Goal: Information Seeking & Learning: Learn about a topic

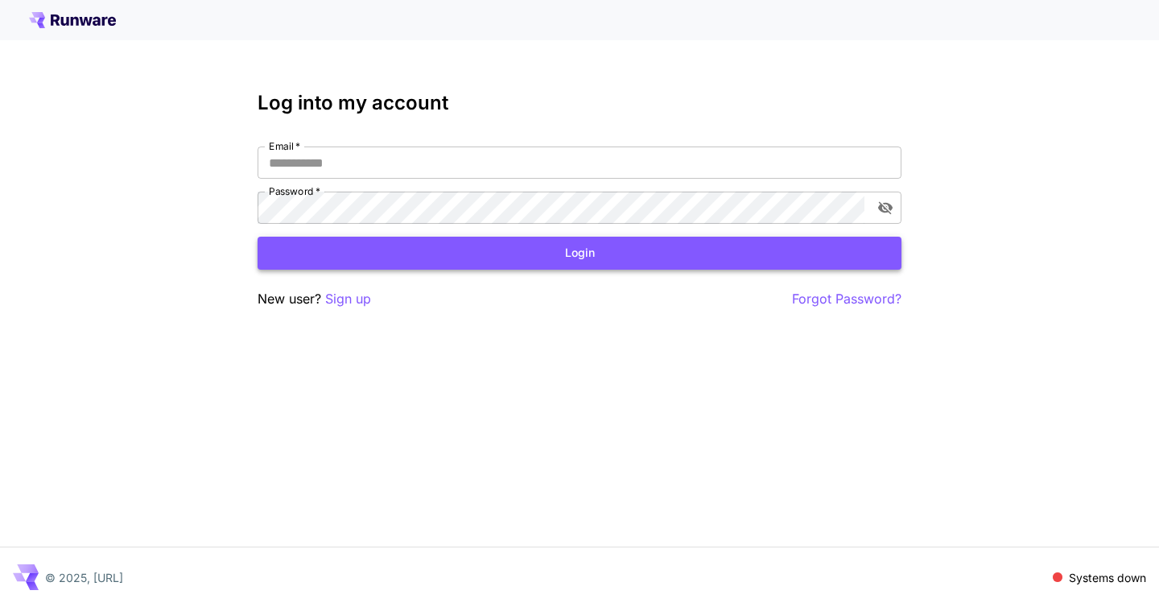
type input "**********"
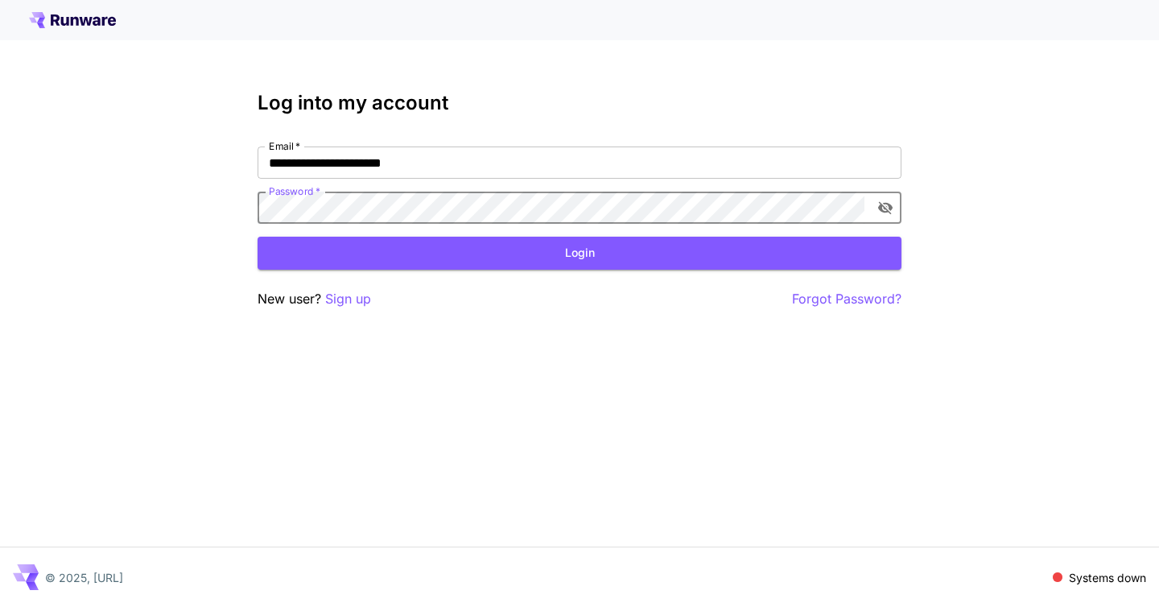
click at [722, 245] on button "Login" at bounding box center [580, 253] width 644 height 33
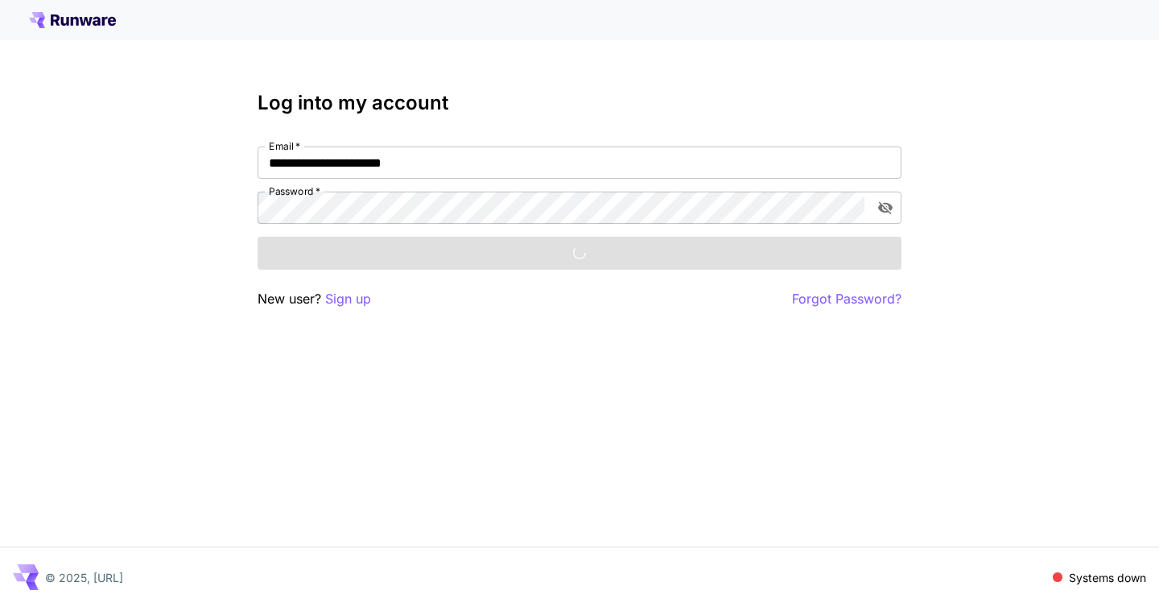
click at [602, 256] on div "Login" at bounding box center [580, 253] width 644 height 33
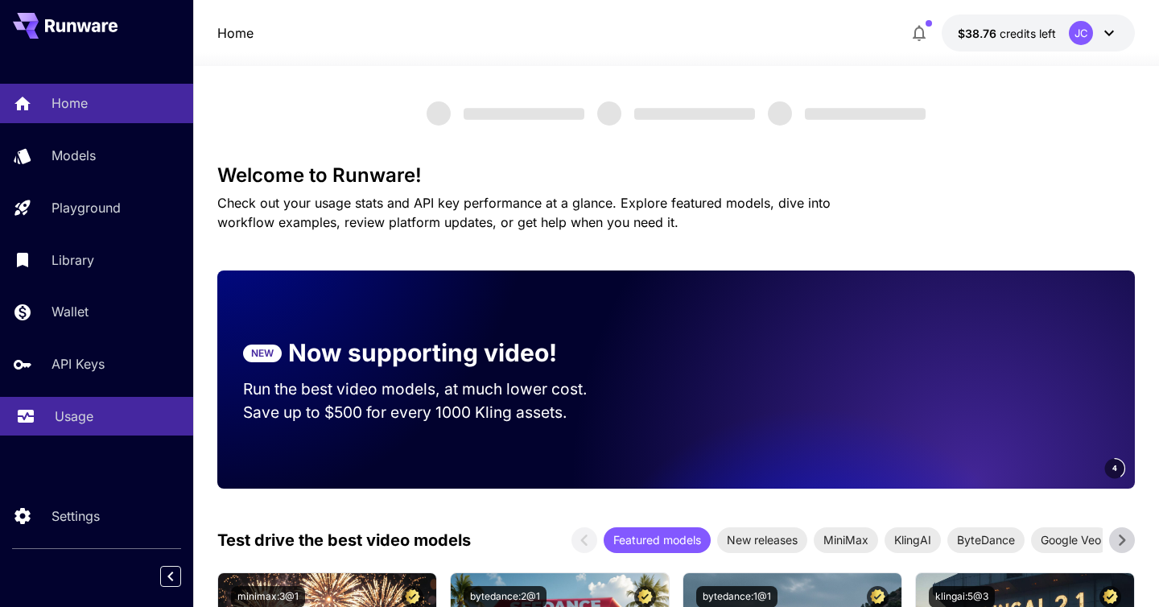
click at [121, 417] on div "Usage" at bounding box center [118, 415] width 126 height 19
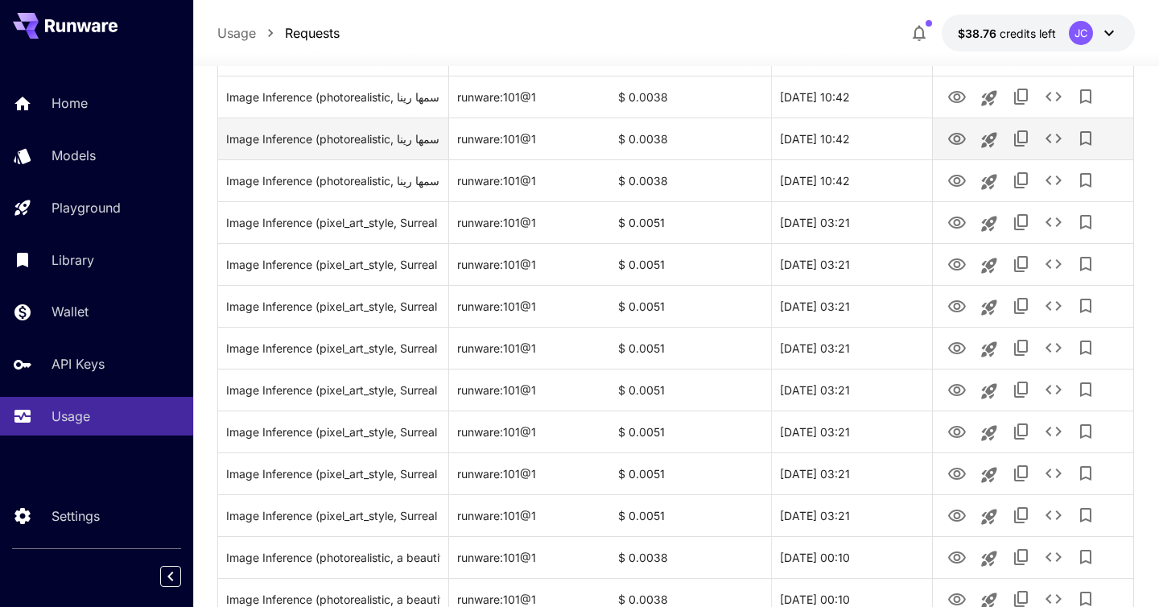
scroll to position [153, 0]
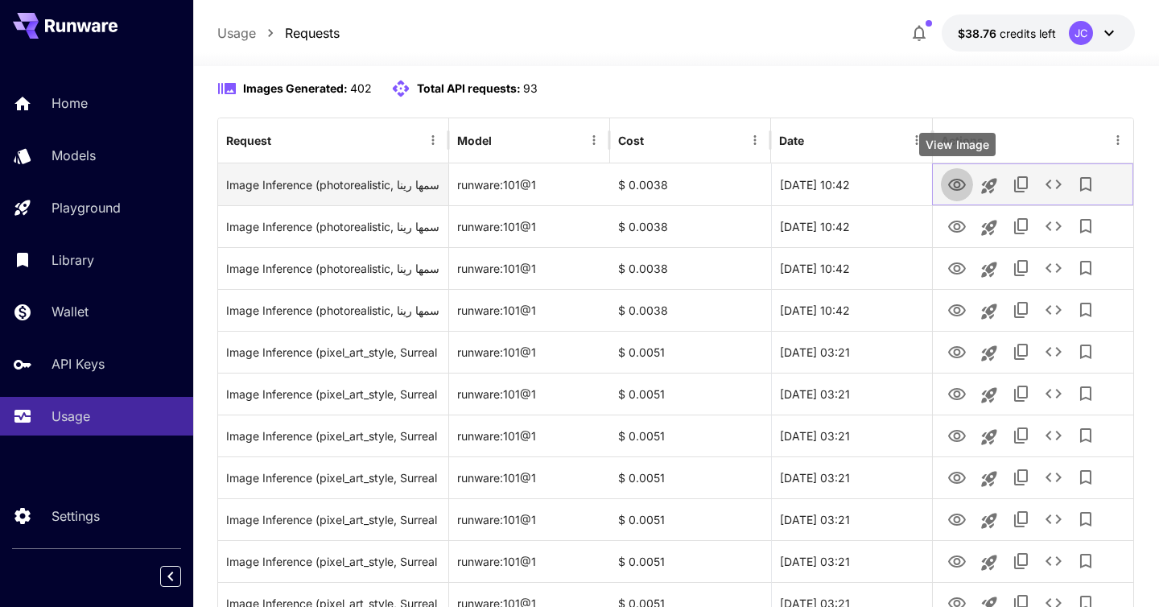
click at [954, 175] on icon "View Image" at bounding box center [956, 184] width 19 height 19
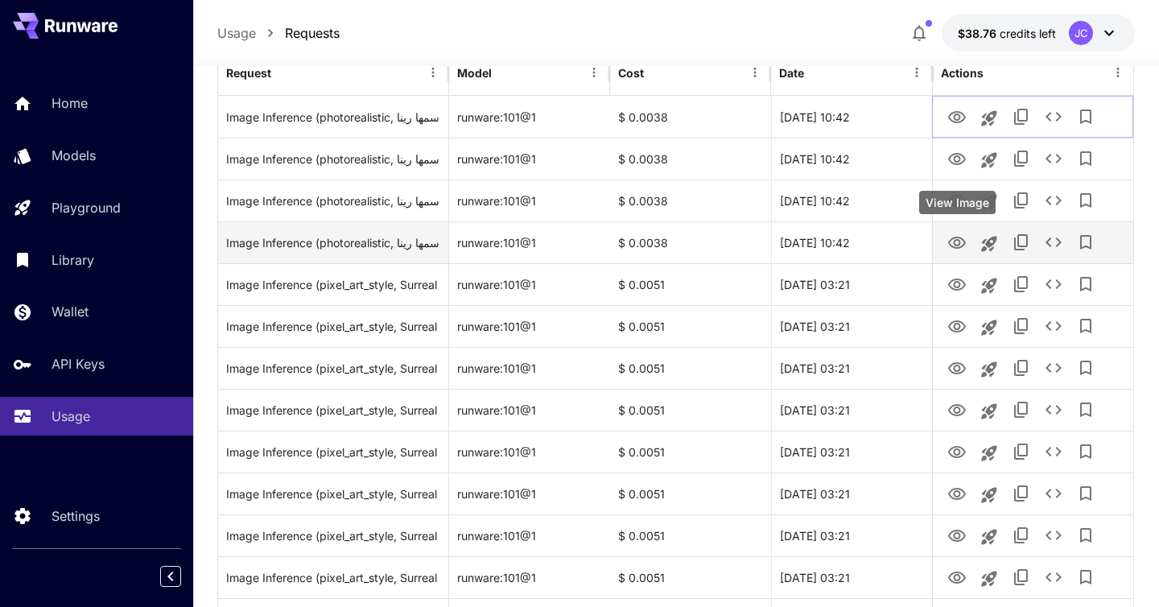
scroll to position [223, 0]
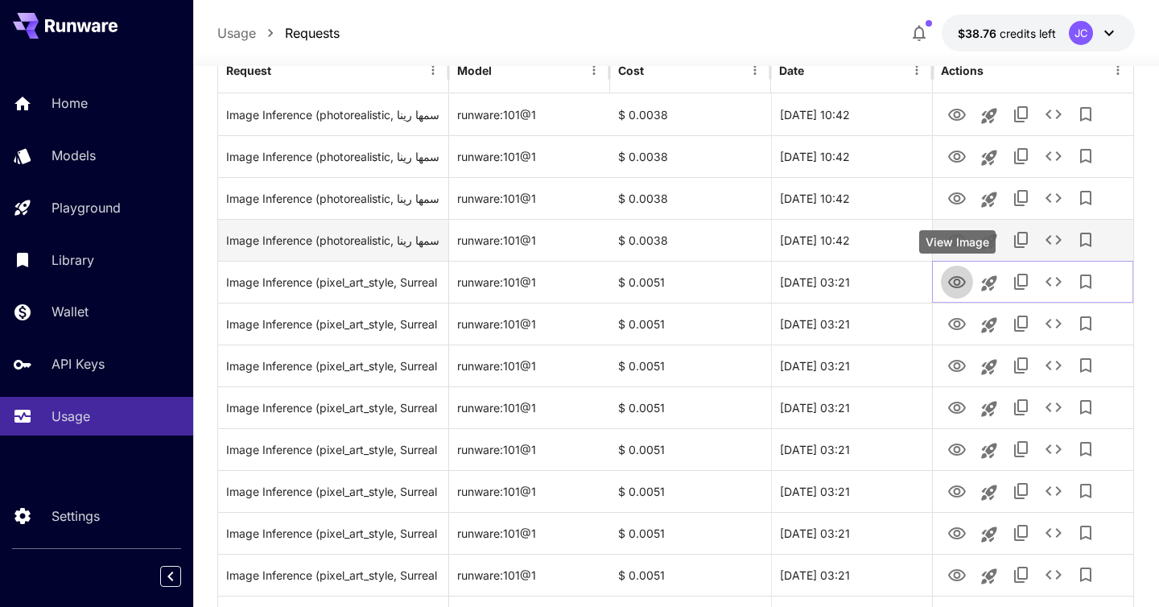
click at [964, 269] on button "View Image" at bounding box center [957, 281] width 32 height 33
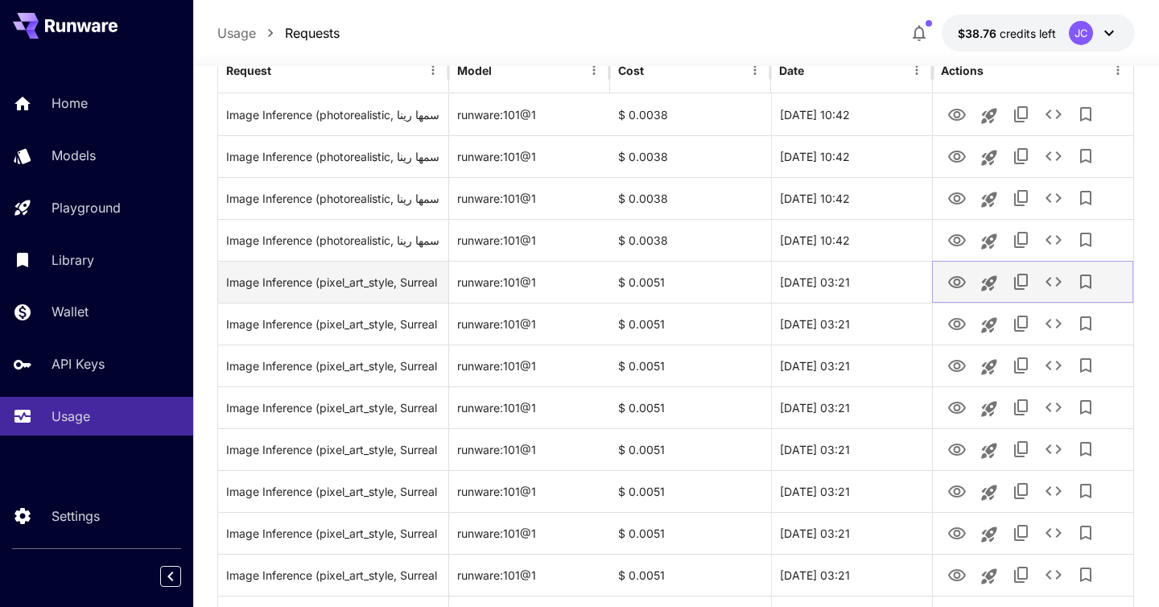
click at [964, 280] on icon "View Image" at bounding box center [957, 282] width 18 height 12
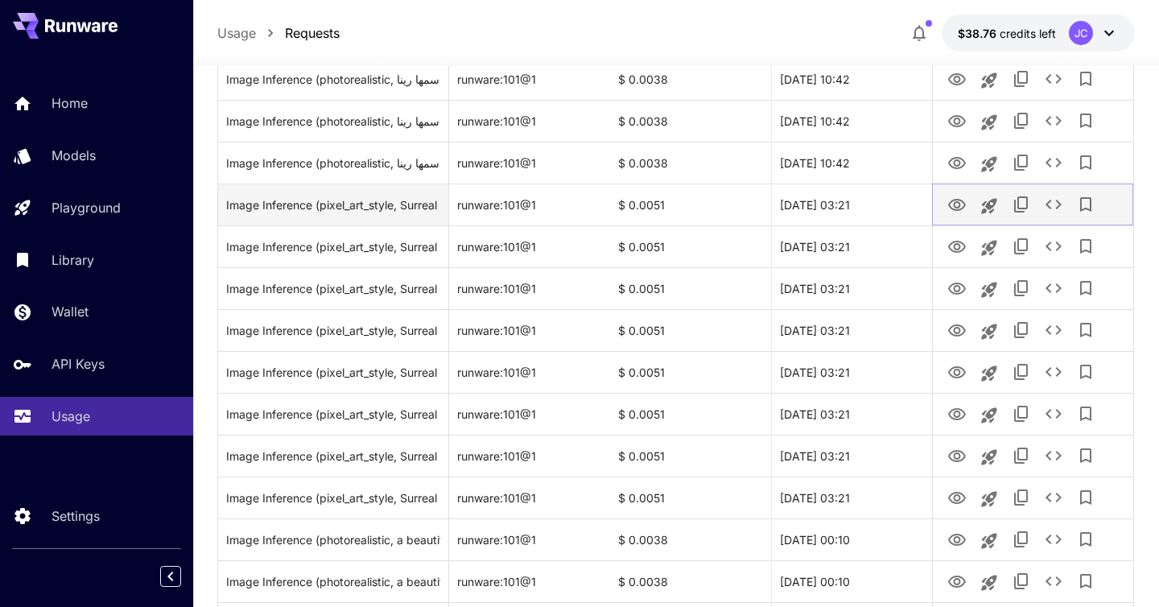
scroll to position [342, 0]
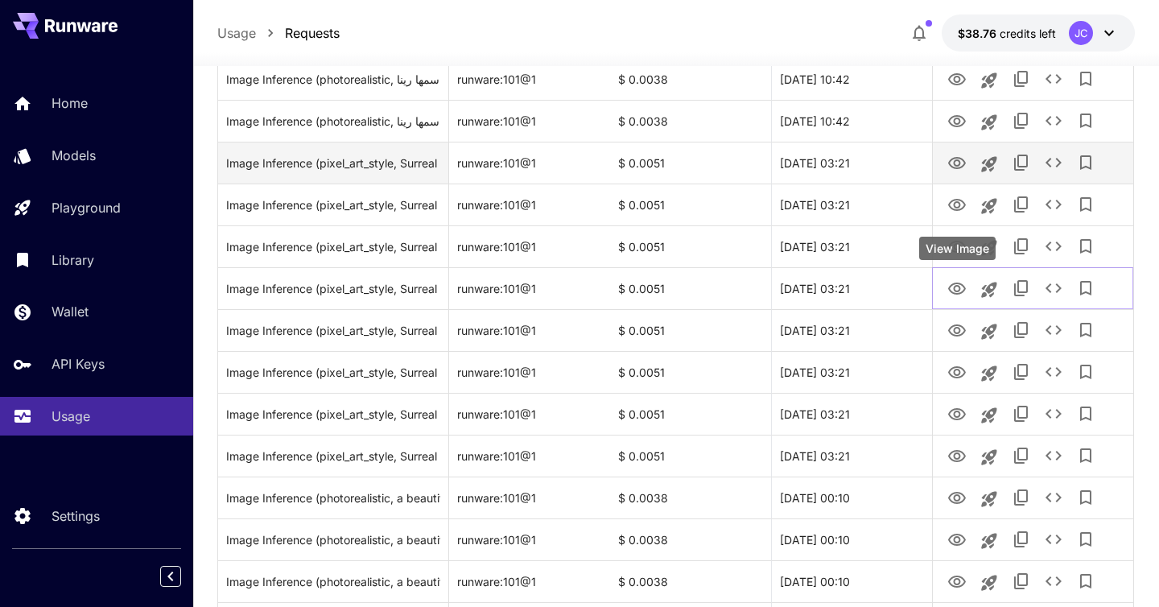
click at [964, 280] on icon "View Image" at bounding box center [956, 288] width 19 height 19
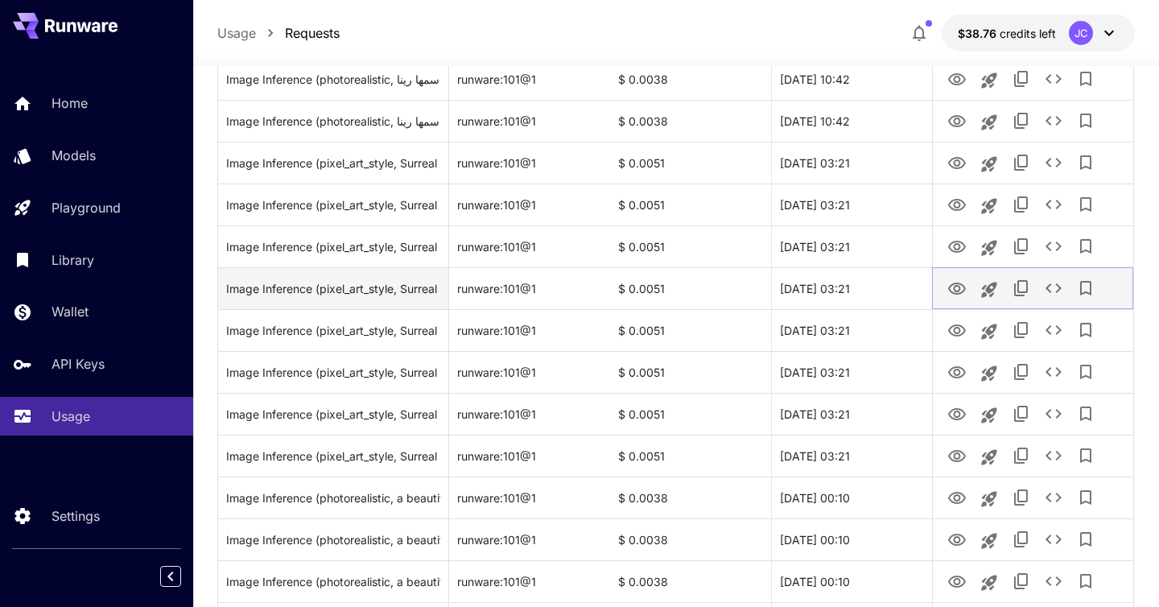
scroll to position [555, 0]
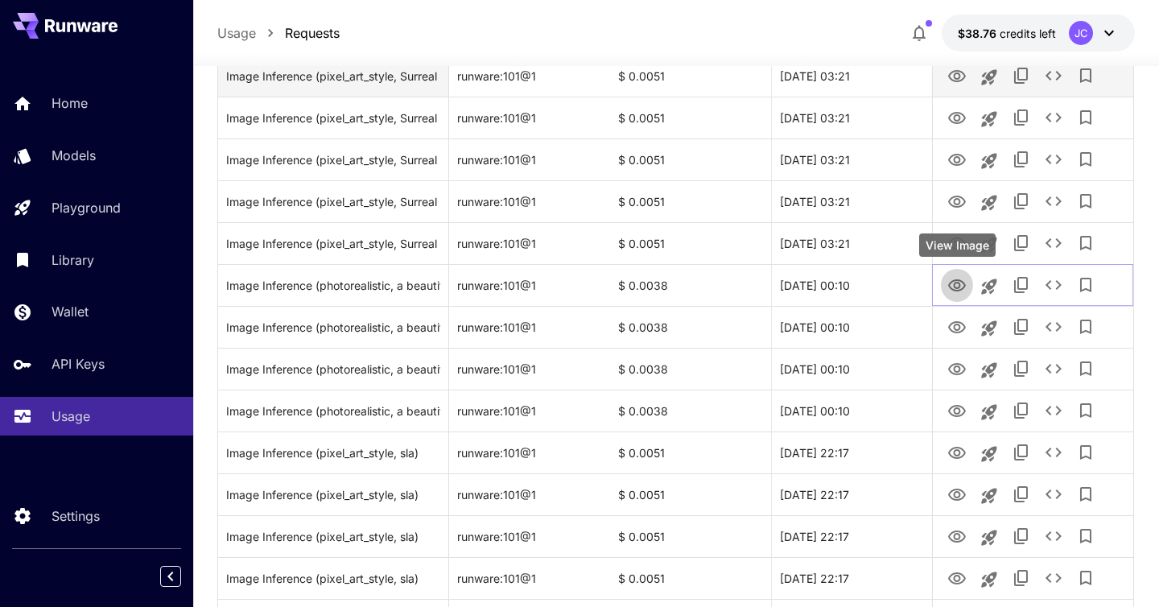
click at [965, 279] on icon "View Image" at bounding box center [956, 285] width 19 height 19
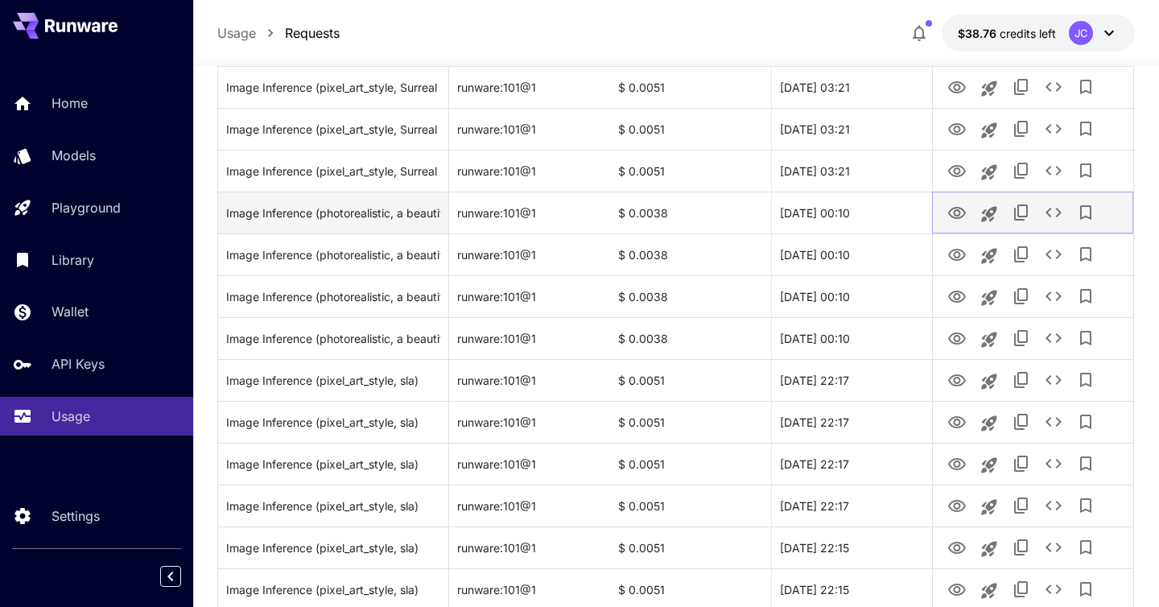
scroll to position [656, 0]
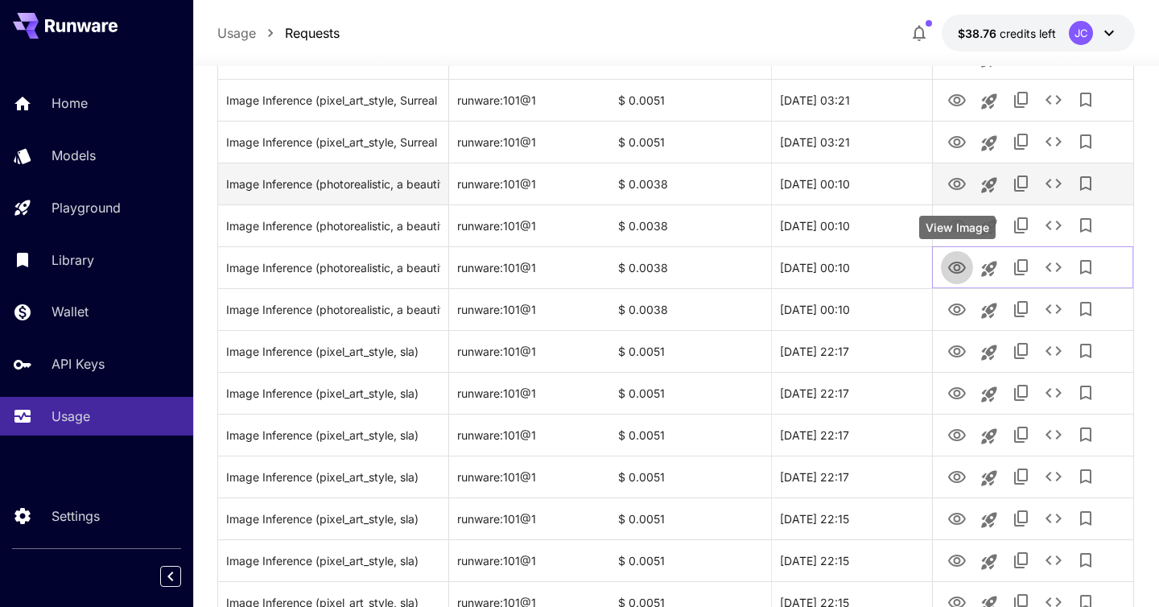
click at [965, 276] on icon "View Image" at bounding box center [956, 267] width 19 height 19
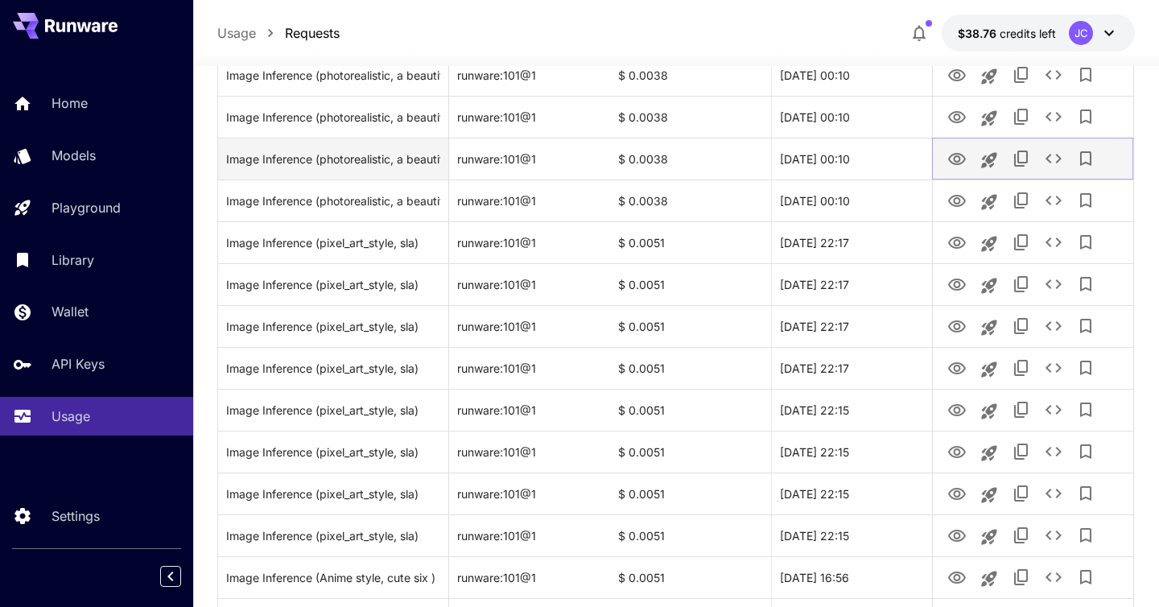
scroll to position [792, 0]
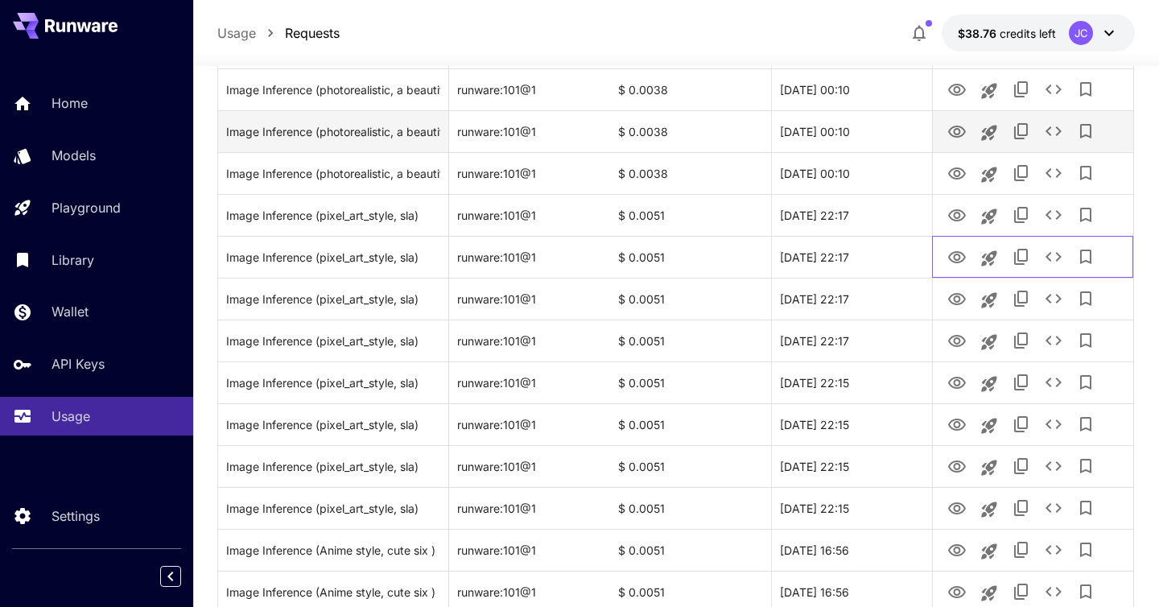
click at [965, 274] on div at bounding box center [1033, 257] width 184 height 41
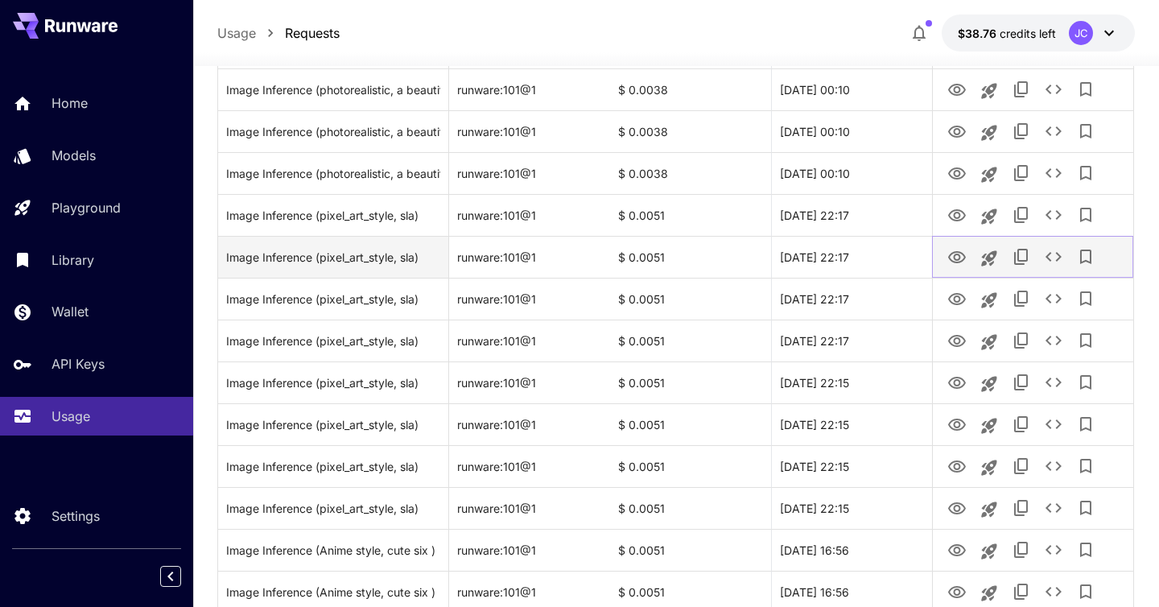
click at [961, 246] on link "View Image" at bounding box center [956, 256] width 19 height 20
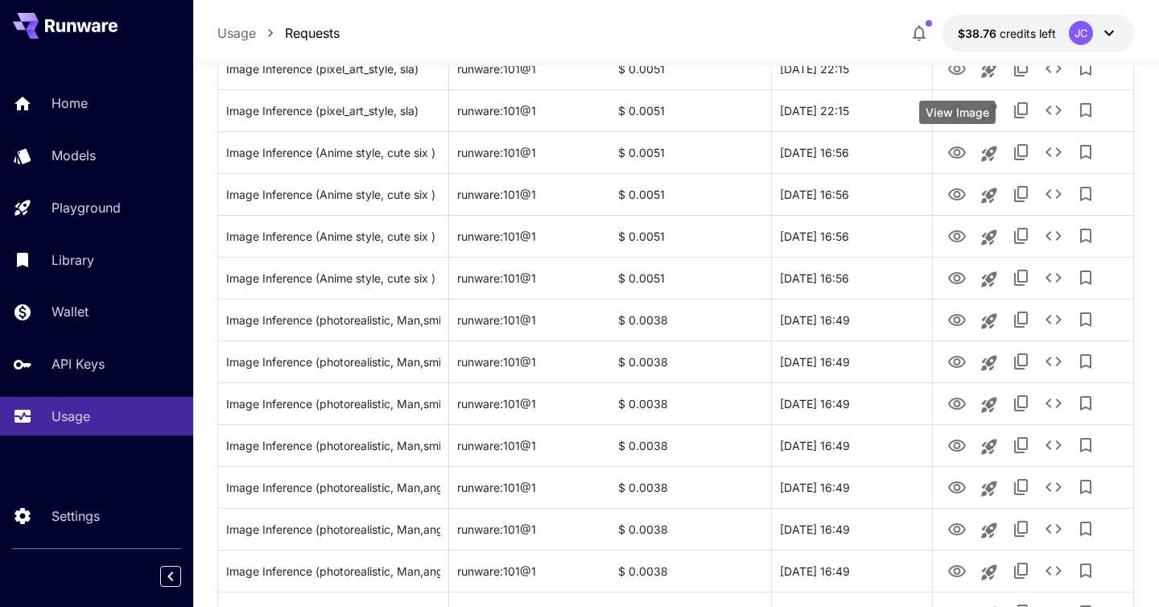
scroll to position [1252, 0]
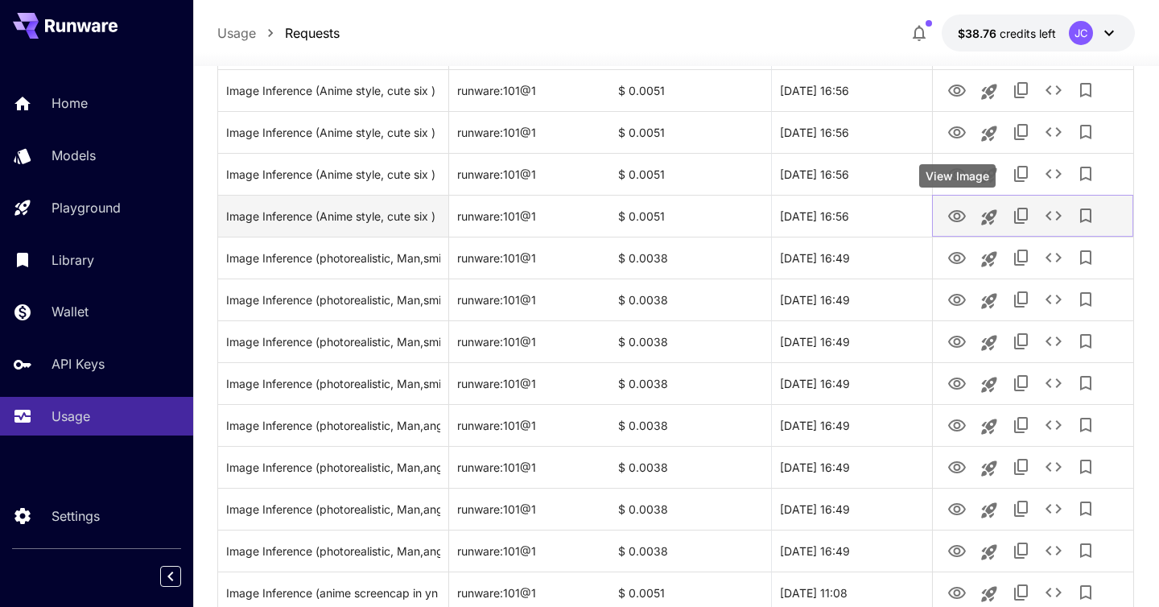
click at [959, 209] on icon "View Image" at bounding box center [956, 216] width 19 height 19
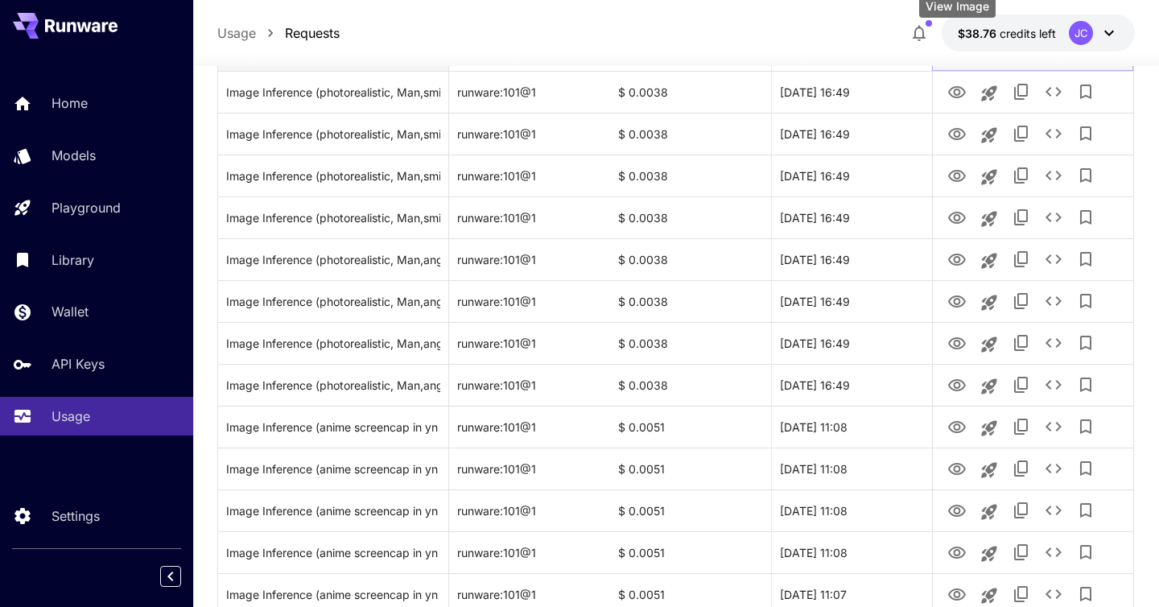
scroll to position [1443, 0]
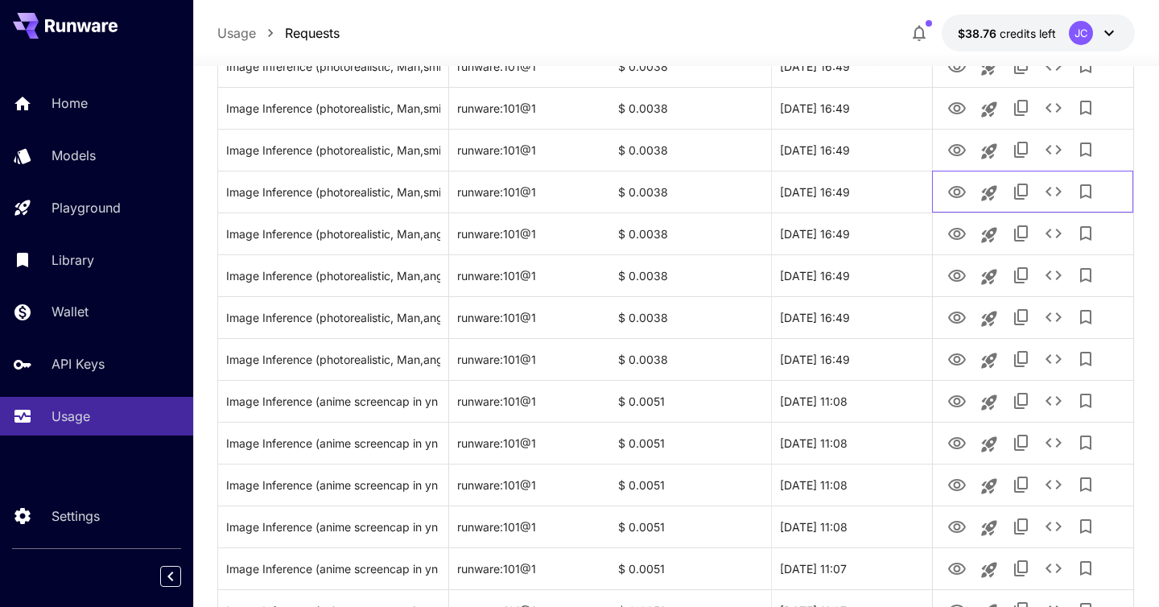
click at [959, 209] on div at bounding box center [1033, 191] width 184 height 41
click at [953, 194] on icon "View Image" at bounding box center [956, 192] width 19 height 19
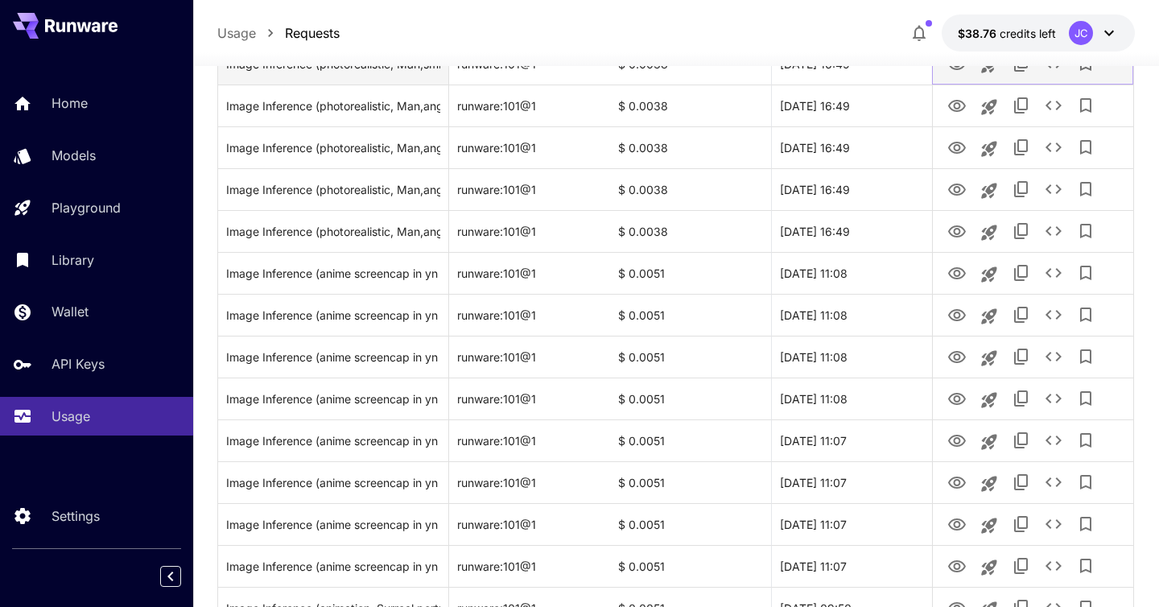
scroll to position [1660, 0]
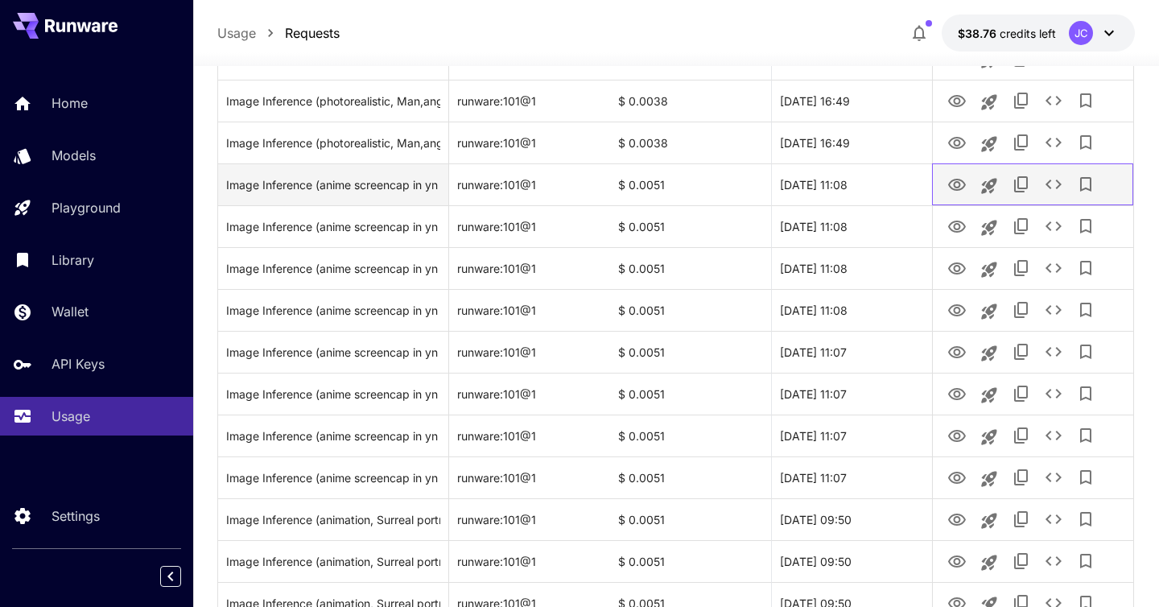
click at [953, 203] on div at bounding box center [1033, 184] width 184 height 41
click at [951, 183] on icon "View Image" at bounding box center [957, 185] width 18 height 12
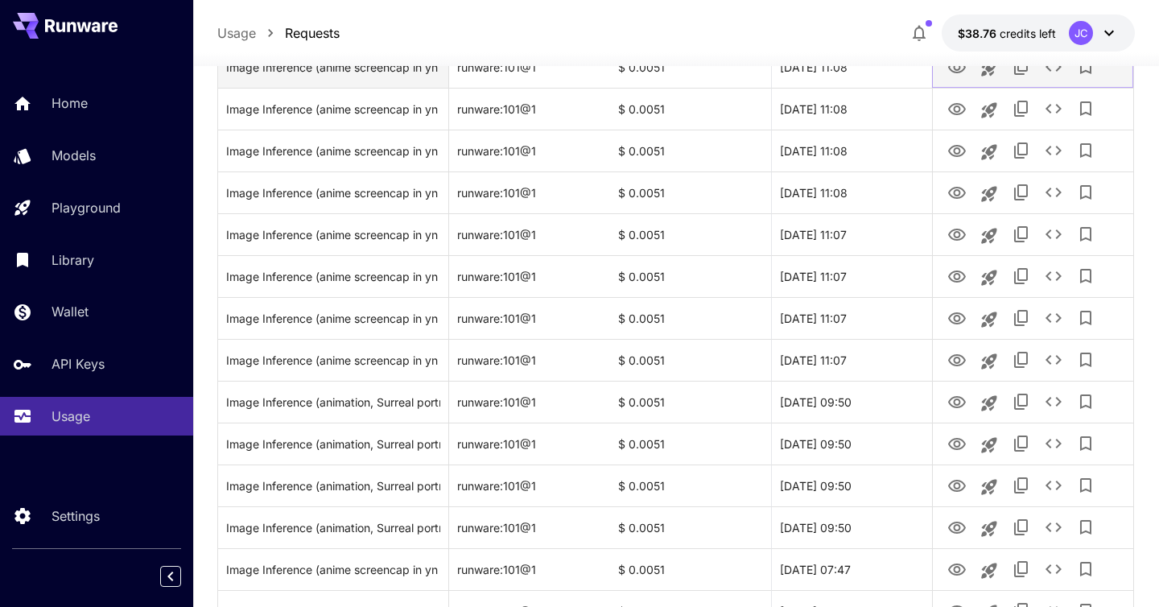
scroll to position [1797, 0]
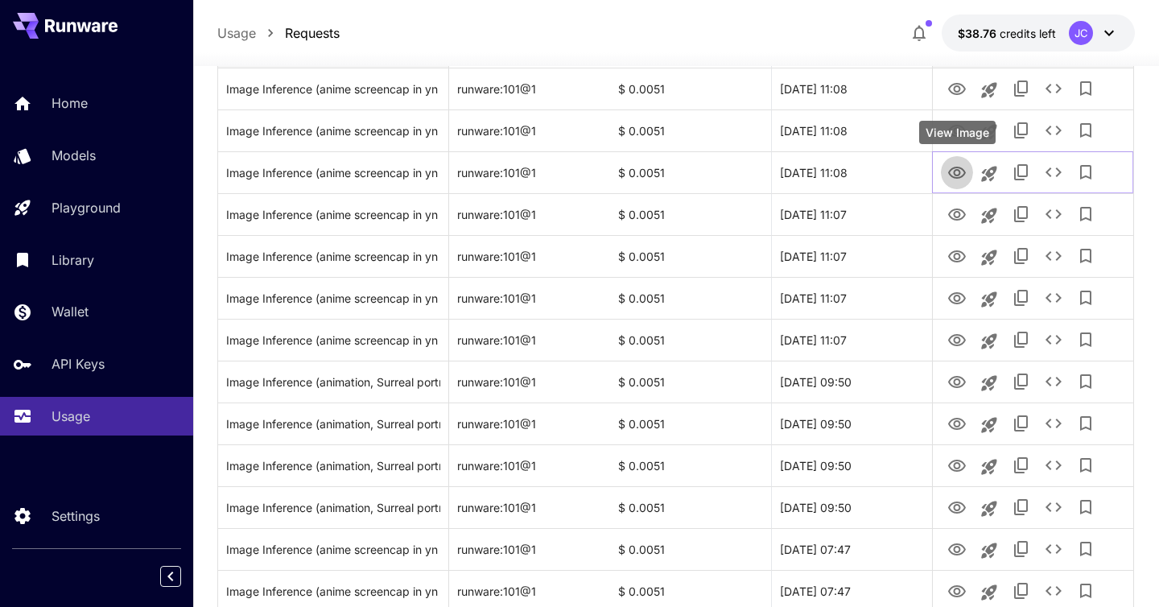
click at [951, 183] on button "View Image" at bounding box center [957, 171] width 32 height 33
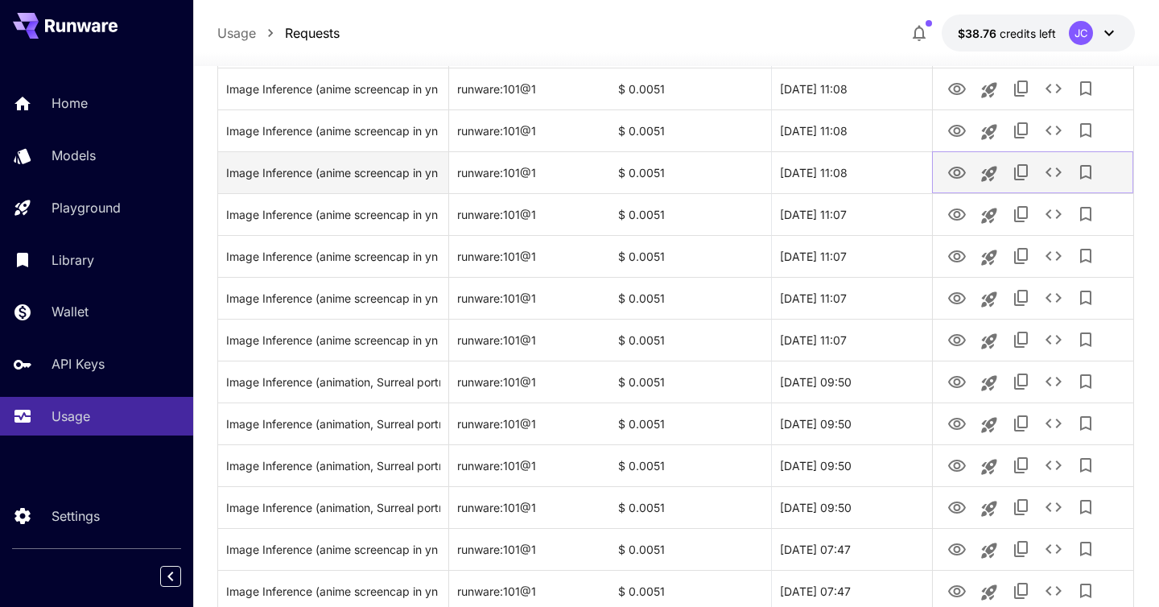
click at [952, 182] on icon "View Image" at bounding box center [956, 172] width 19 height 19
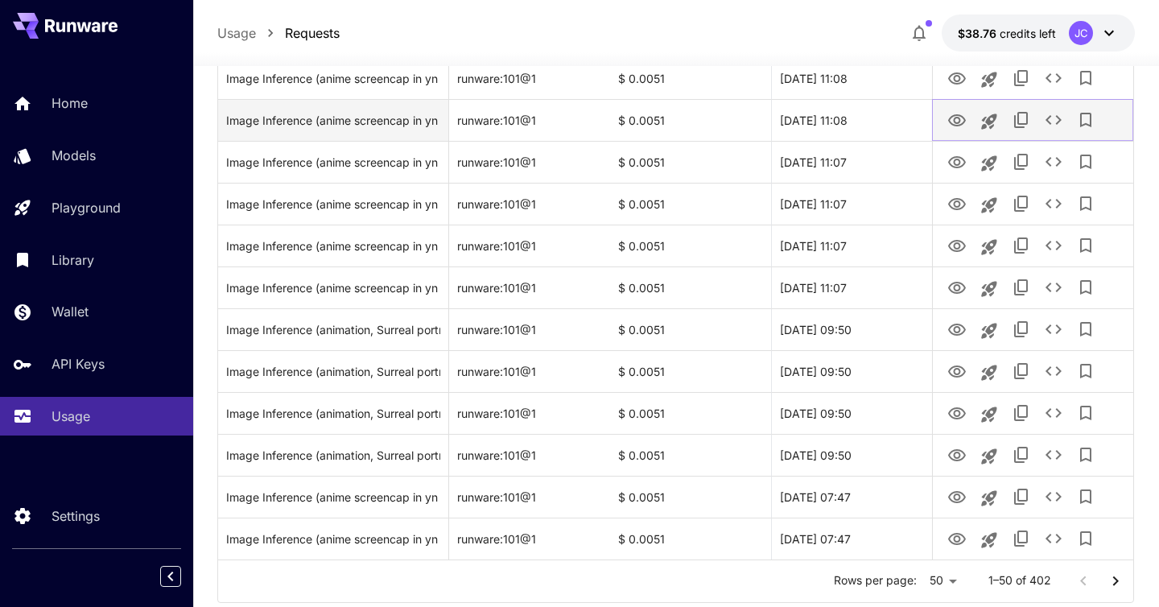
scroll to position [1893, 0]
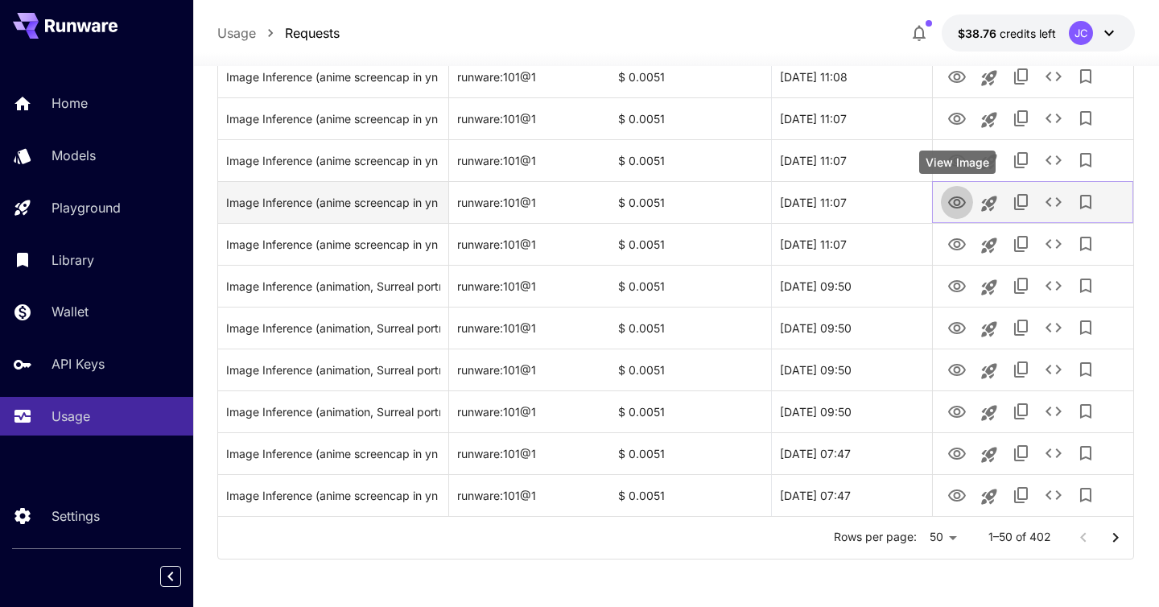
click at [957, 188] on button "View Image" at bounding box center [957, 201] width 32 height 33
click at [957, 198] on icon "View Image" at bounding box center [957, 202] width 18 height 12
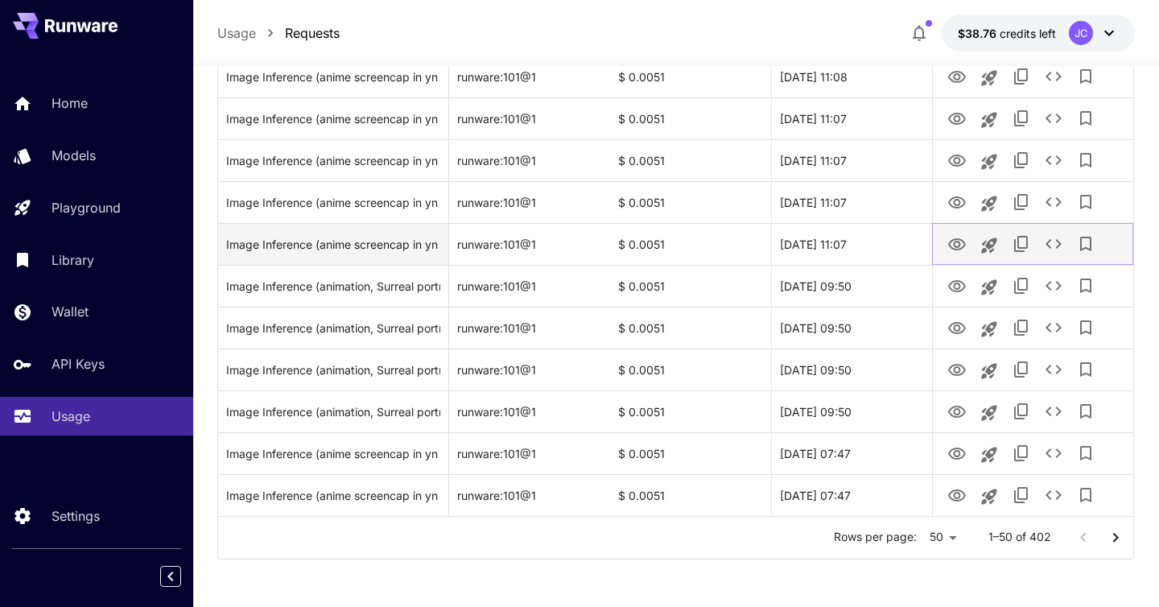
click at [951, 257] on button "View Image" at bounding box center [957, 243] width 32 height 33
click at [951, 245] on icon "View Image" at bounding box center [956, 244] width 19 height 19
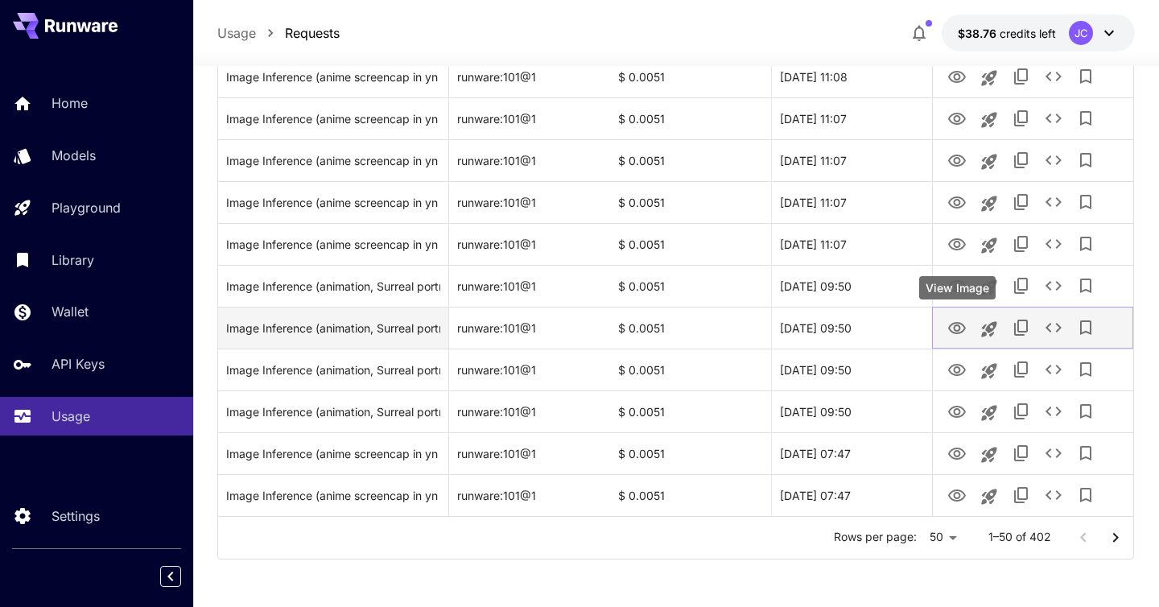
click at [962, 337] on button "View Image" at bounding box center [957, 327] width 32 height 33
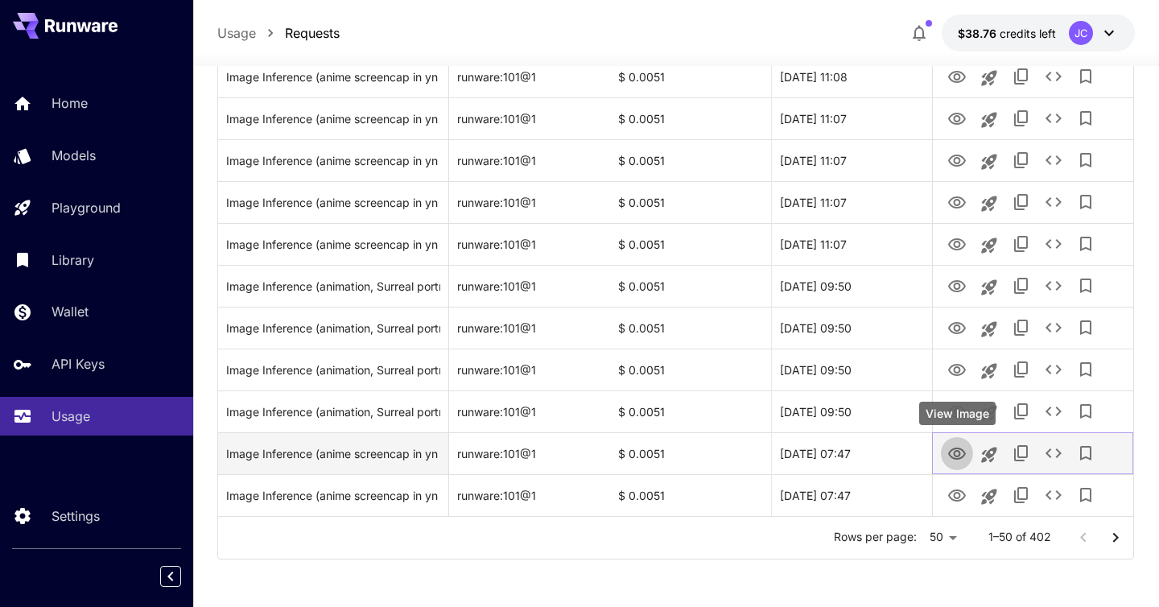
click at [955, 452] on icon "View Image" at bounding box center [956, 453] width 19 height 19
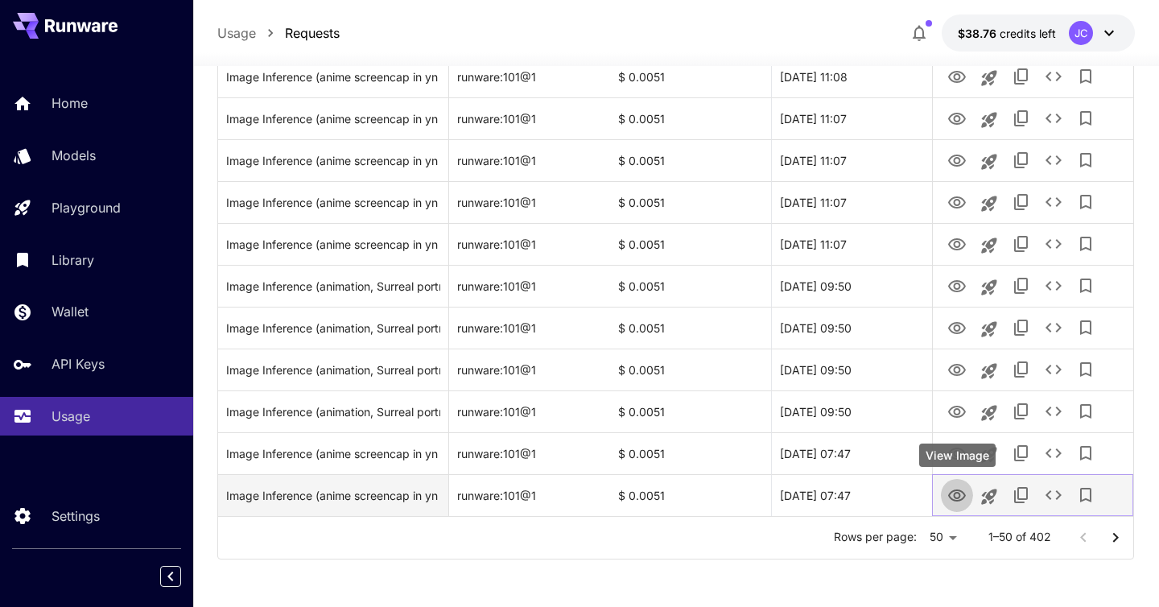
click at [955, 482] on button "View Image" at bounding box center [957, 494] width 32 height 33
click at [955, 487] on icon "View Image" at bounding box center [956, 495] width 19 height 19
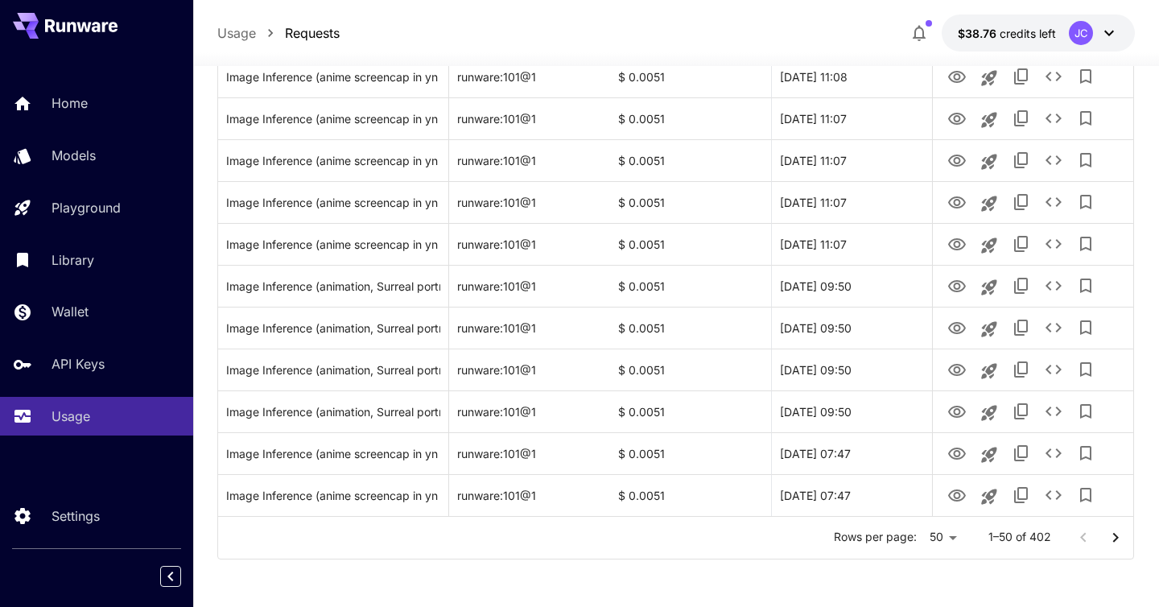
click at [1112, 529] on icon "Go to next page" at bounding box center [1115, 537] width 19 height 19
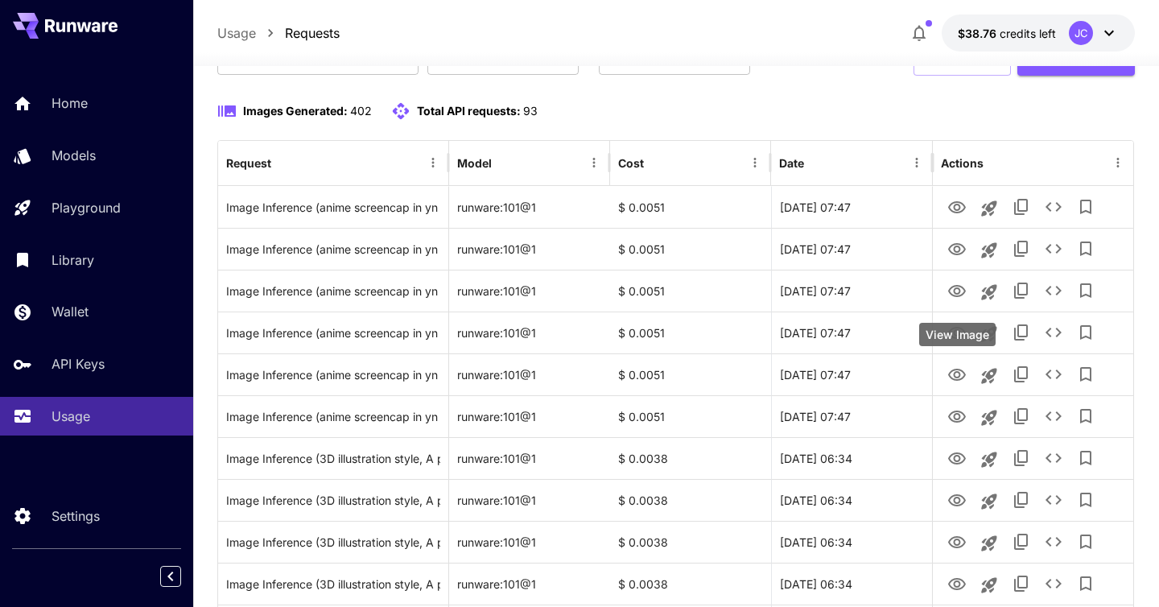
scroll to position [0, 0]
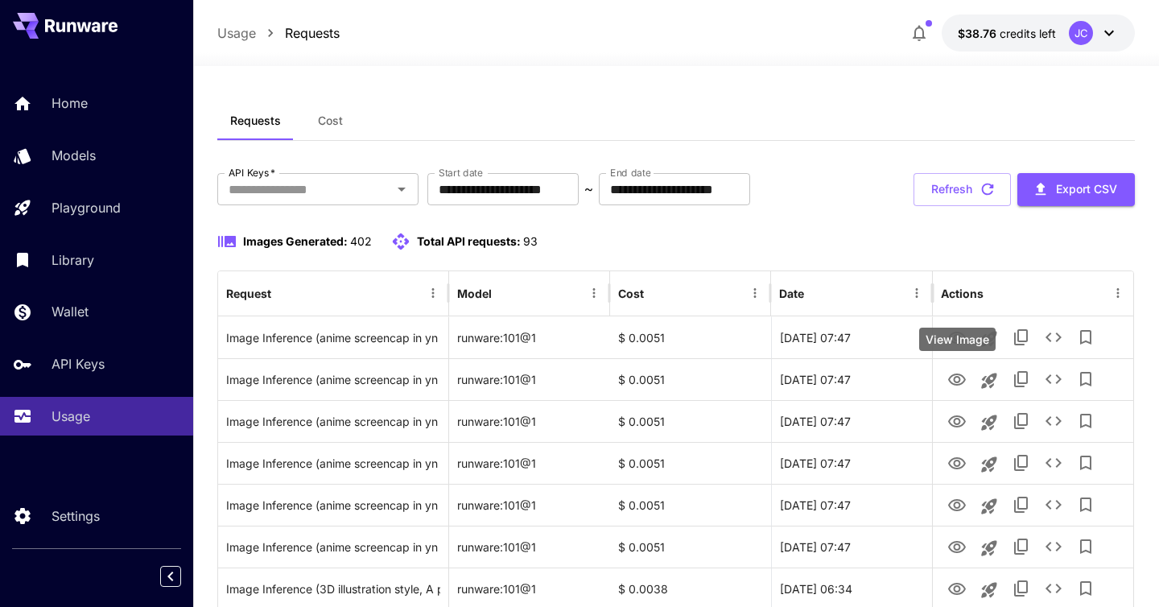
click at [953, 338] on div "View Image" at bounding box center [957, 339] width 76 height 23
click at [953, 375] on div "View Image" at bounding box center [957, 380] width 76 height 23
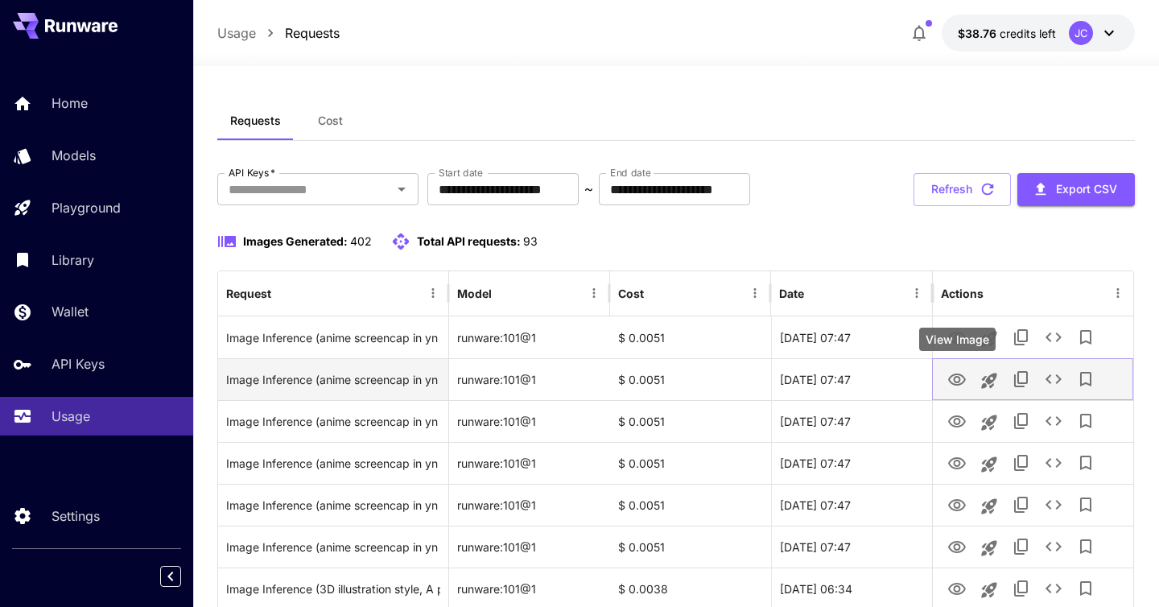
click at [953, 376] on icon "View Image" at bounding box center [956, 379] width 19 height 19
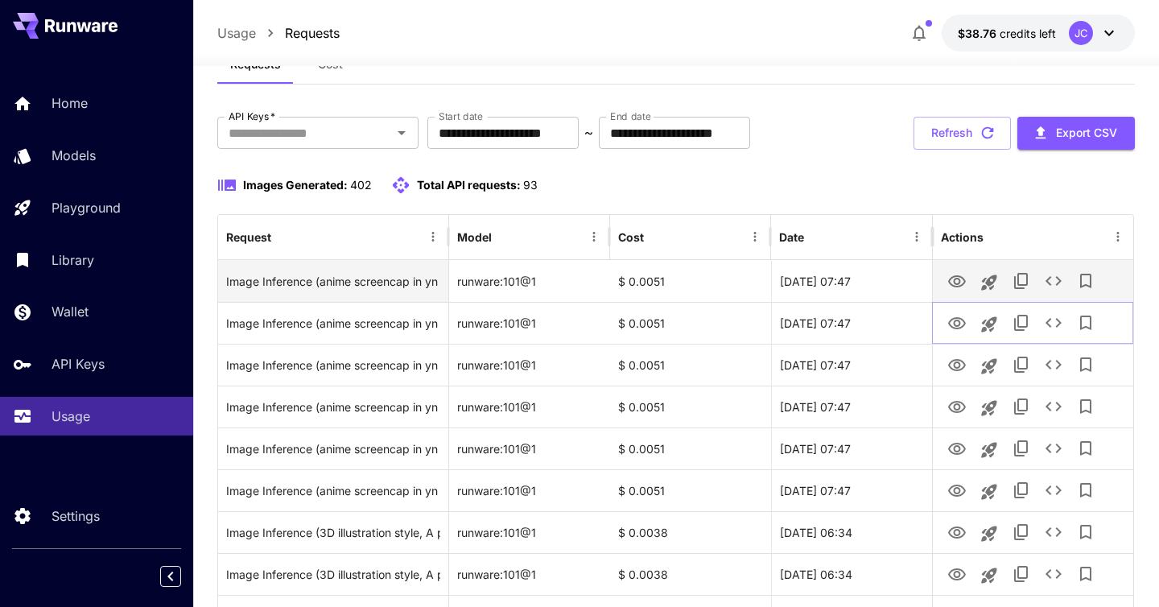
scroll to position [91, 0]
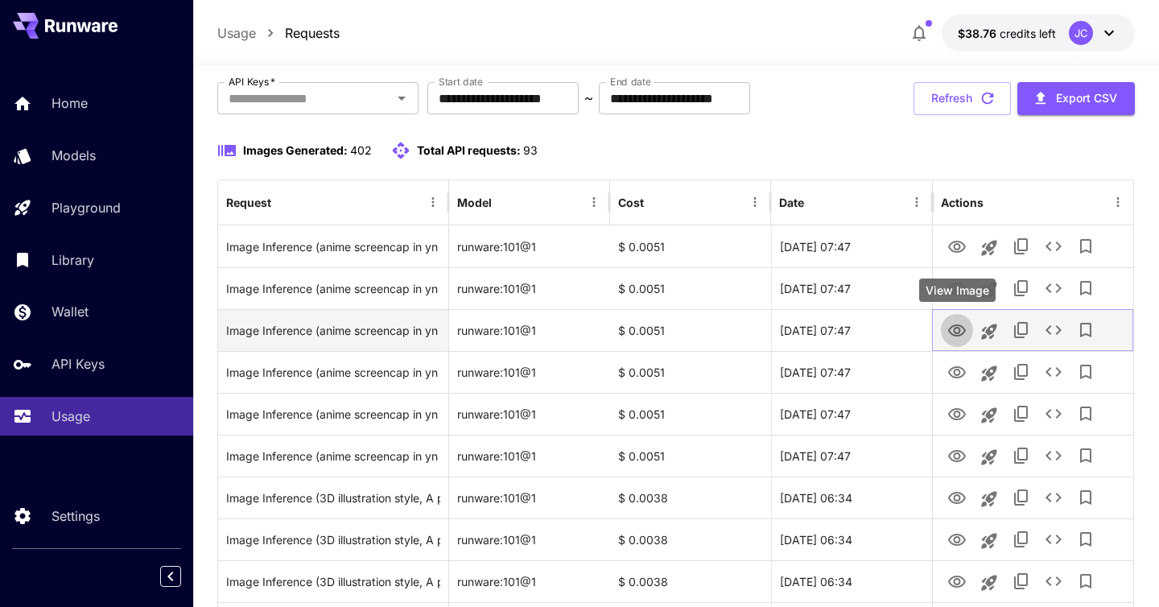
click at [961, 334] on icon "View Image" at bounding box center [957, 330] width 18 height 12
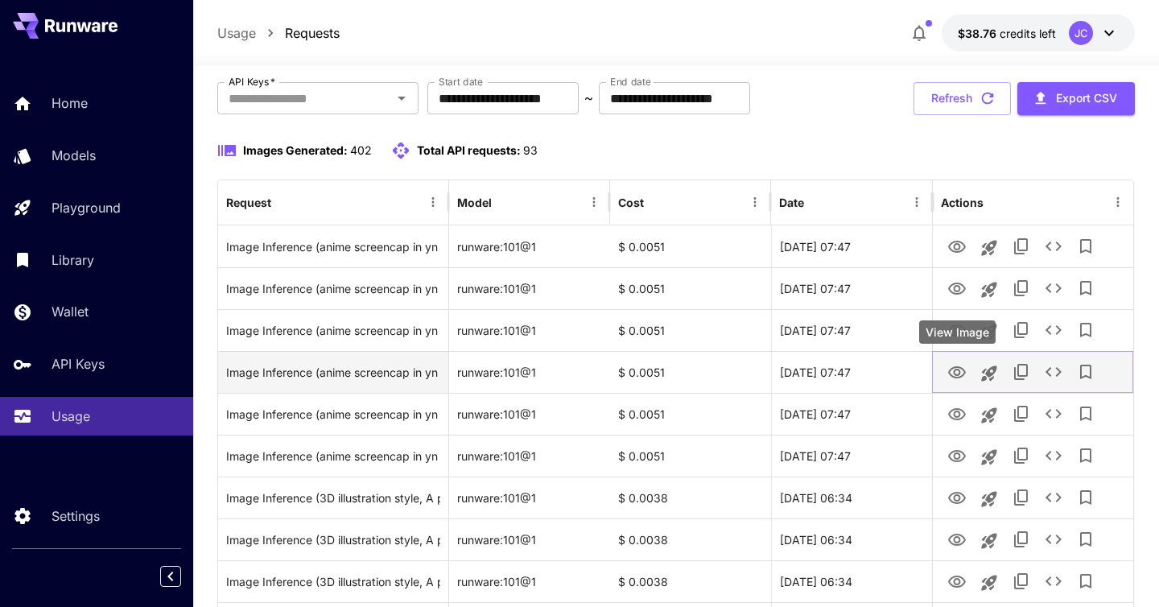
click at [955, 368] on icon "View Image" at bounding box center [956, 372] width 19 height 19
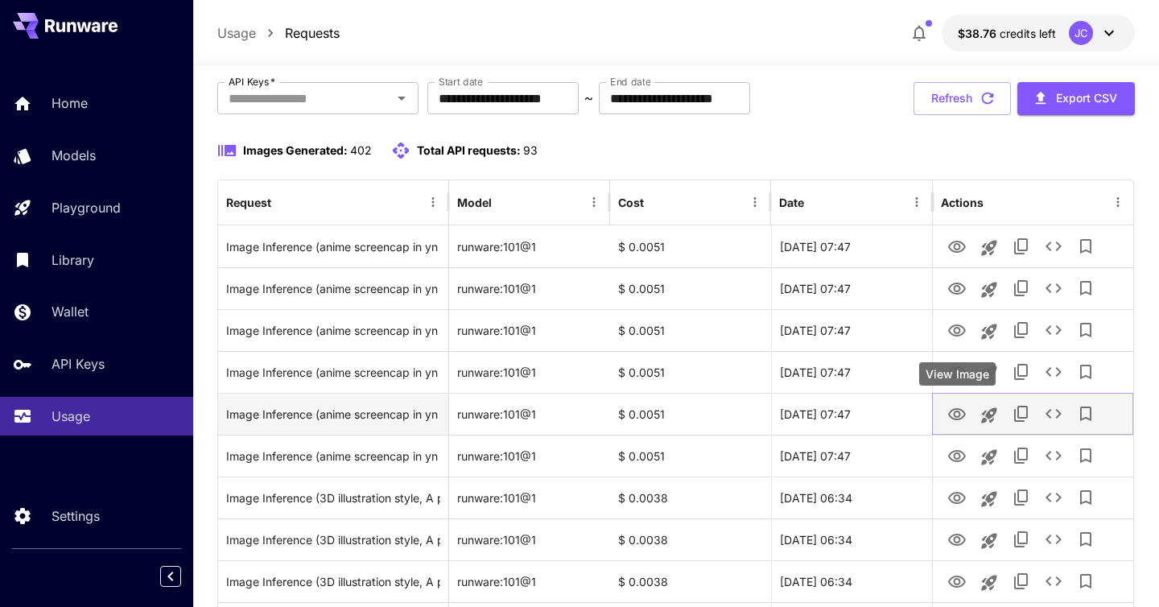
click at [957, 418] on icon "View Image" at bounding box center [956, 414] width 19 height 19
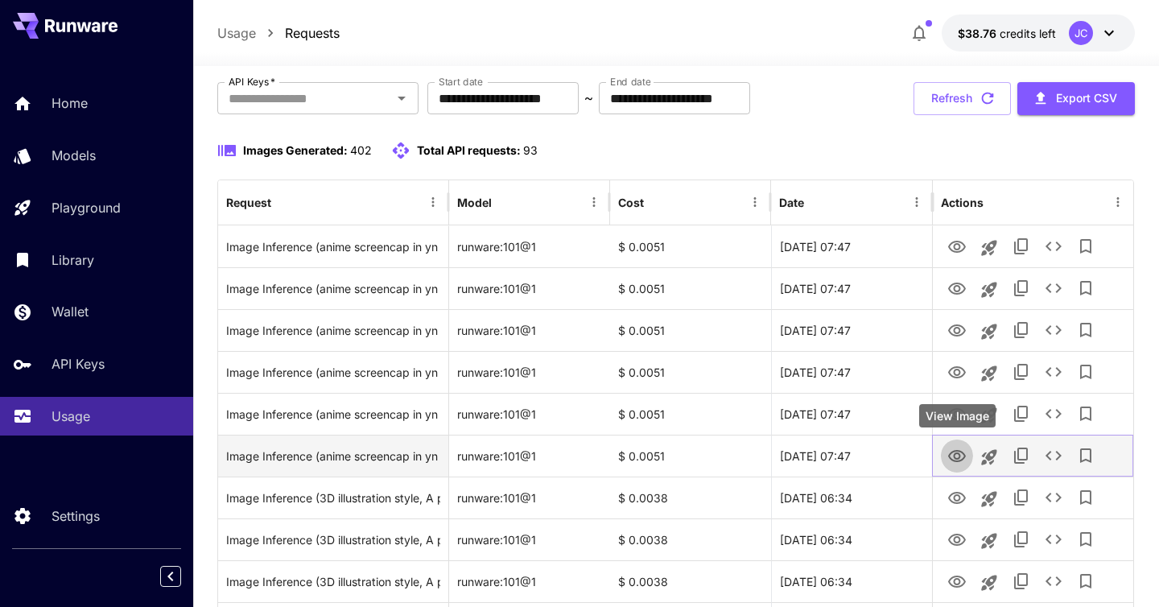
click at [959, 452] on icon "View Image" at bounding box center [957, 456] width 18 height 12
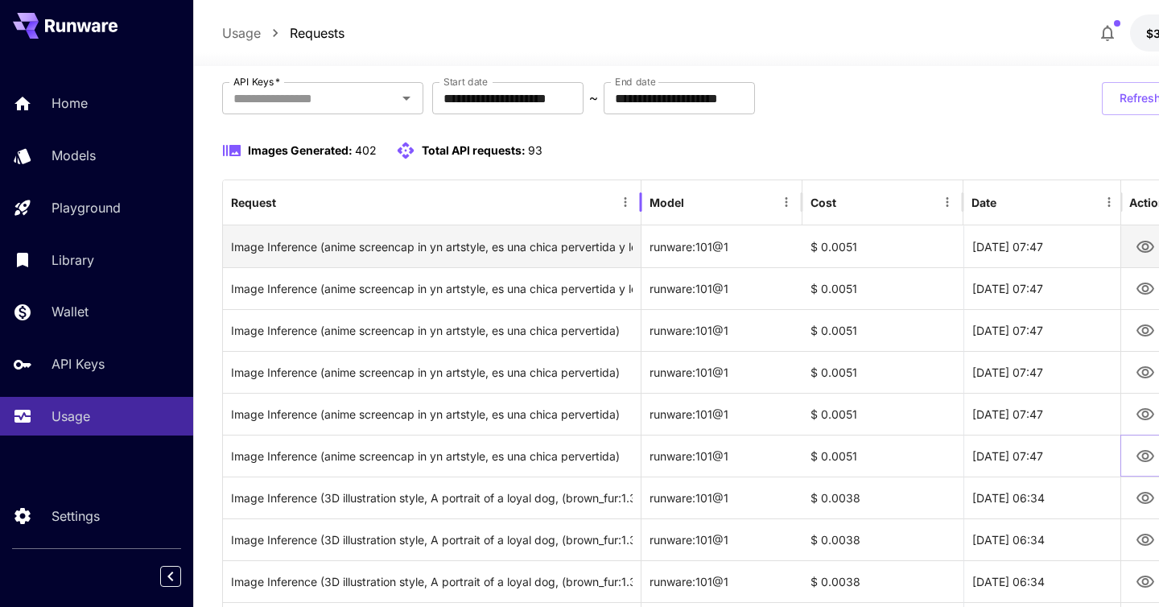
drag, startPoint x: 449, startPoint y: 201, endPoint x: 641, endPoint y: 246, distance: 196.8
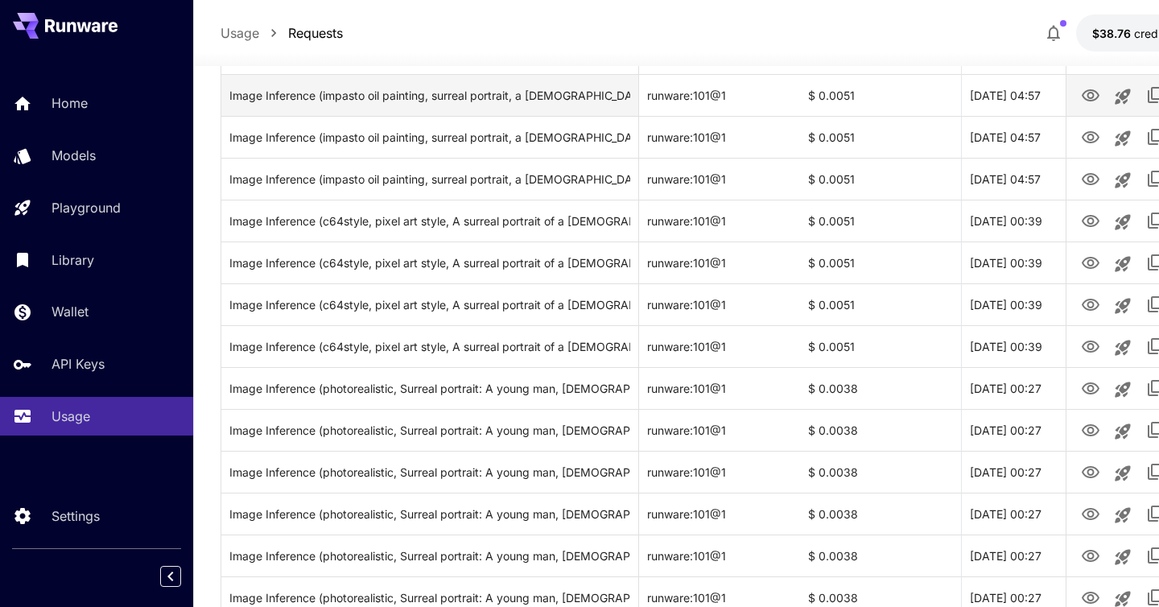
scroll to position [755, 0]
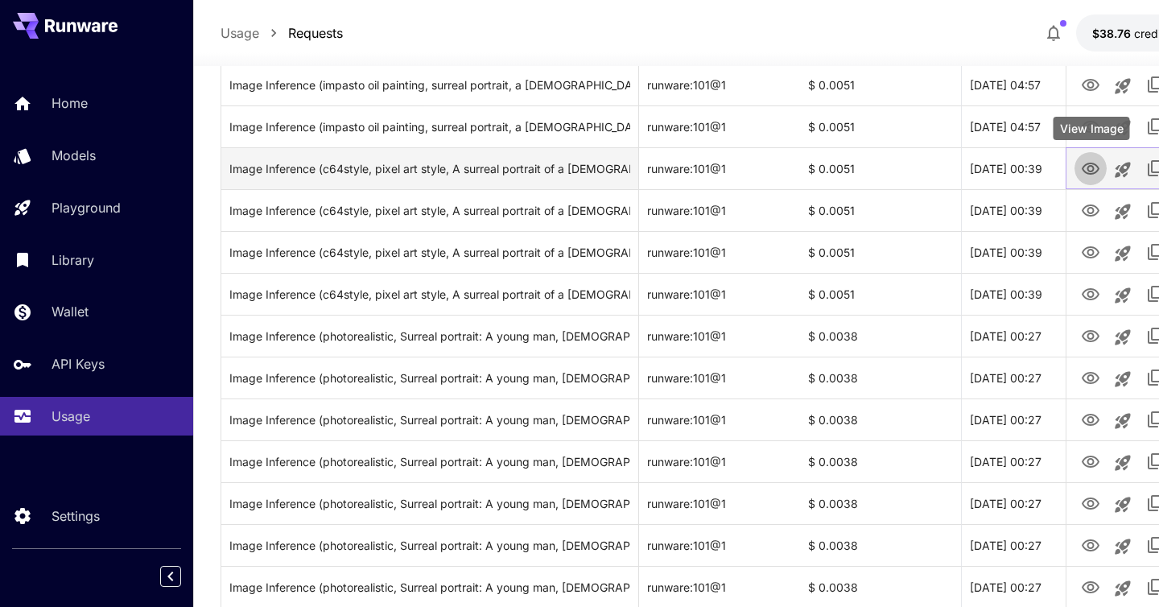
click at [1091, 167] on icon "View Image" at bounding box center [1090, 168] width 19 height 19
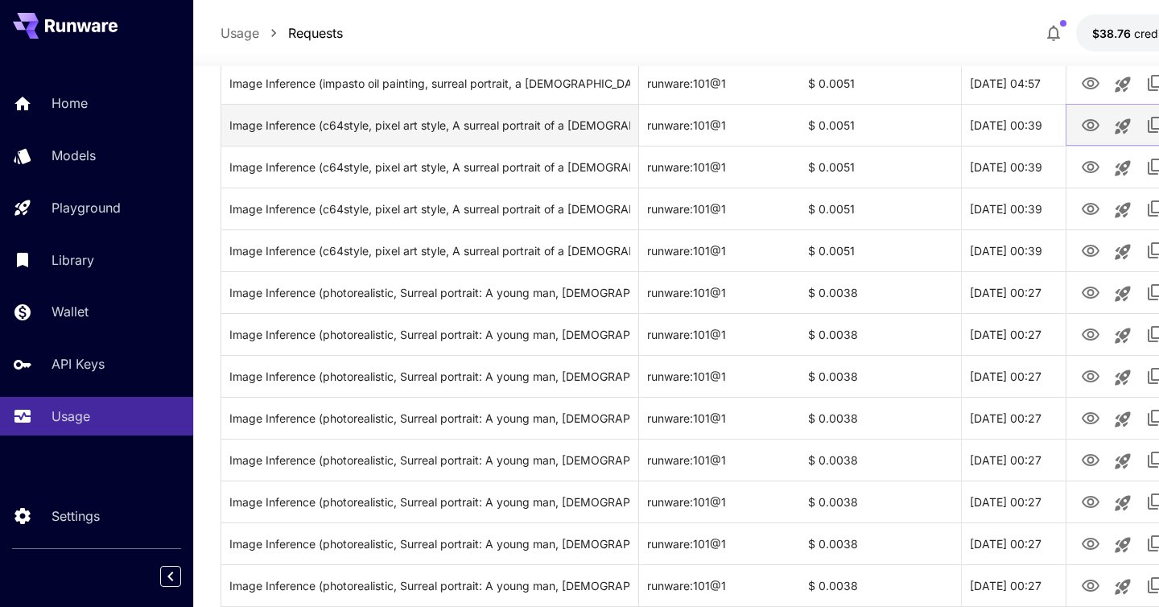
scroll to position [838, 0]
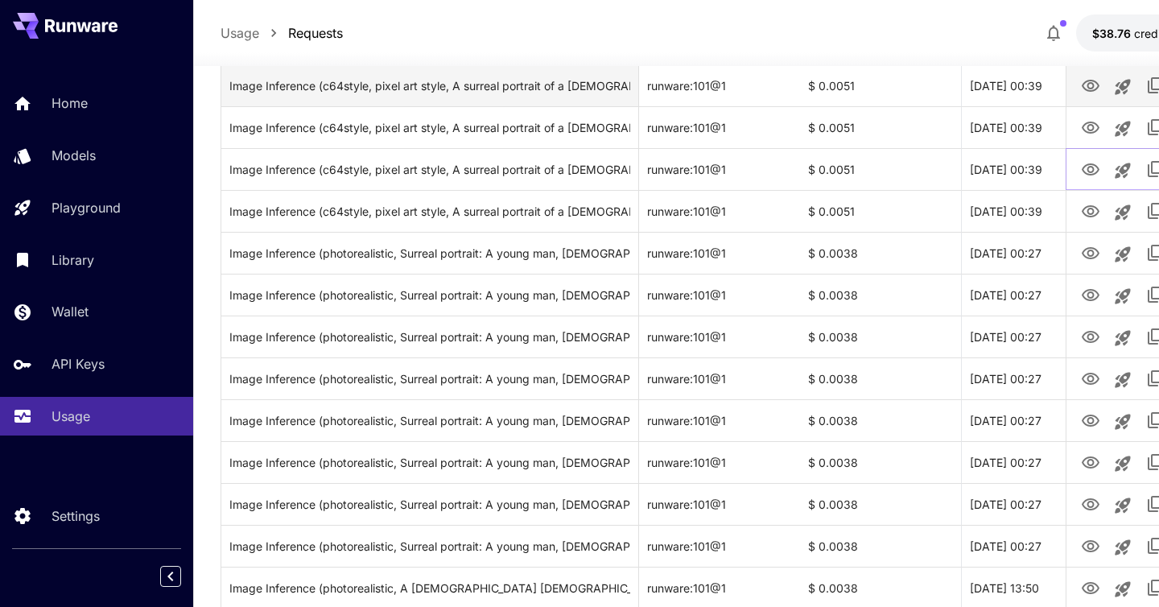
click at [1091, 167] on icon "View Image" at bounding box center [1090, 169] width 19 height 19
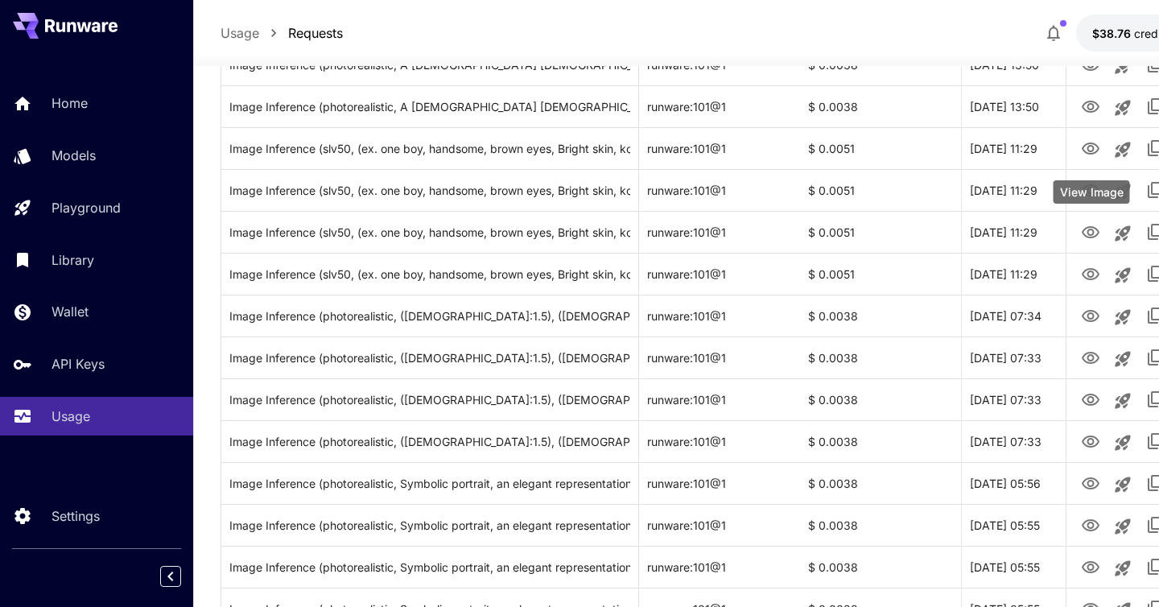
scroll to position [1558, 0]
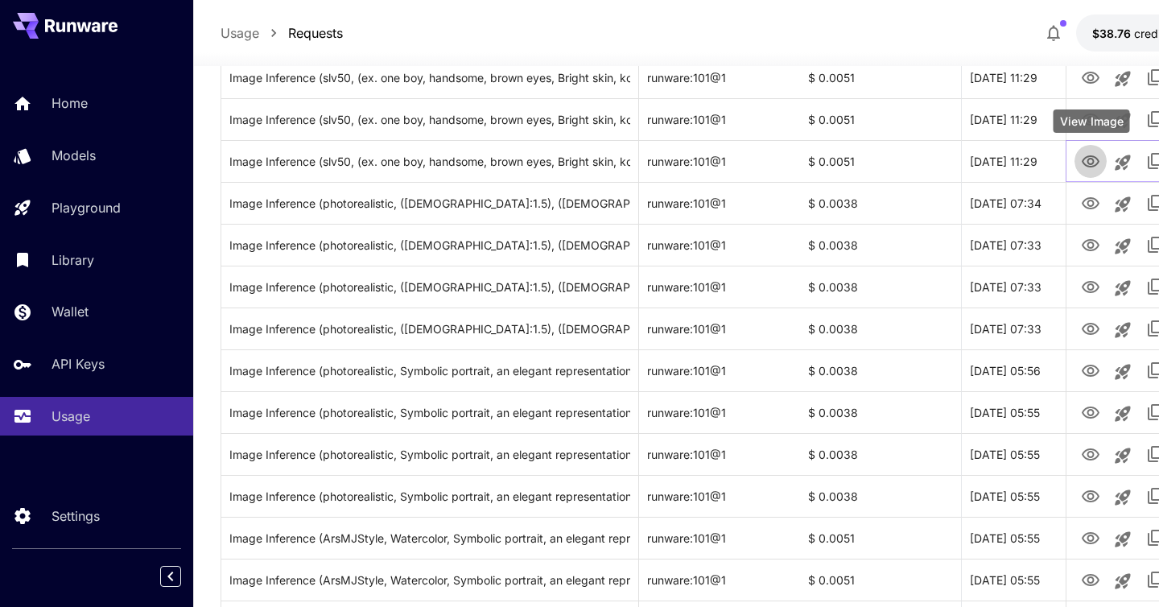
click at [1091, 166] on icon "View Image" at bounding box center [1091, 161] width 18 height 12
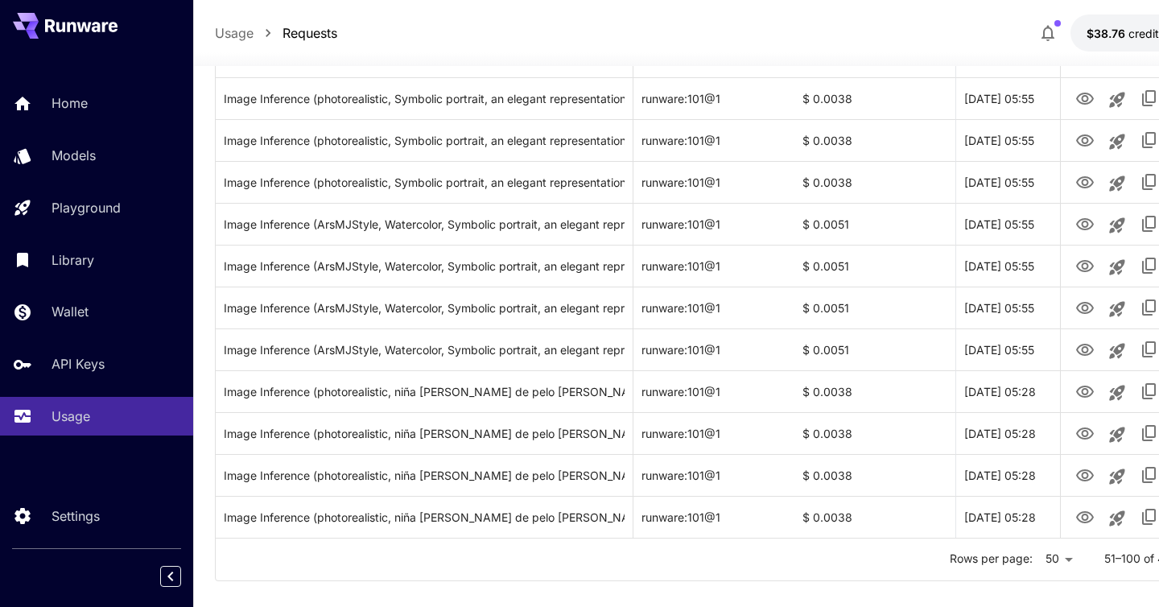
scroll to position [1893, 6]
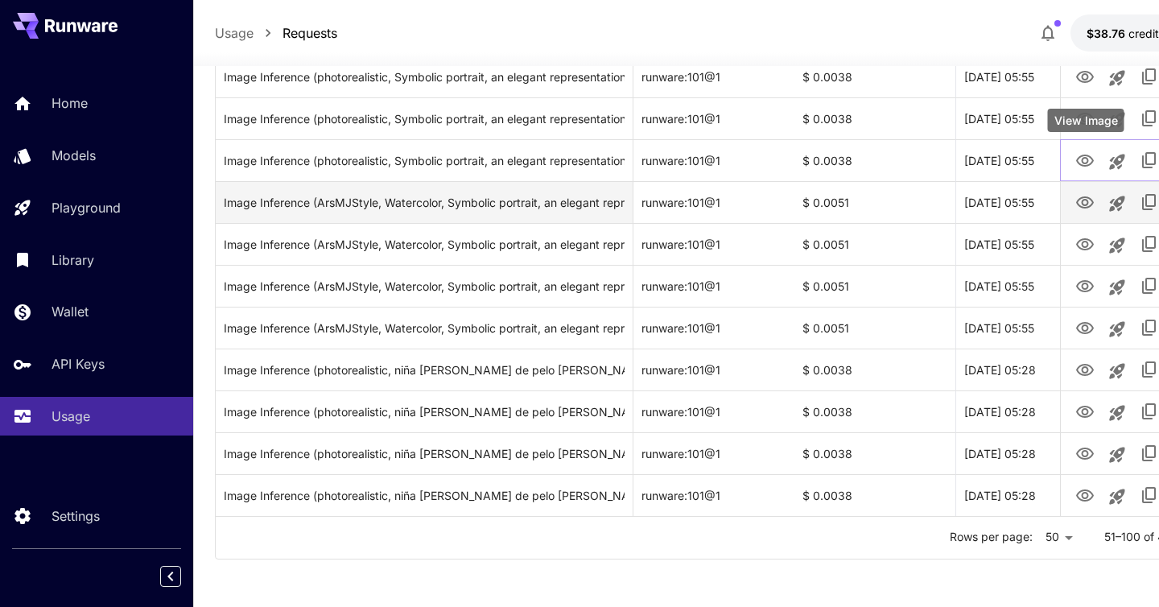
drag, startPoint x: 1091, startPoint y: 165, endPoint x: 1092, endPoint y: 200, distance: 34.6
click at [1091, 205] on icon "View Image" at bounding box center [1084, 202] width 19 height 19
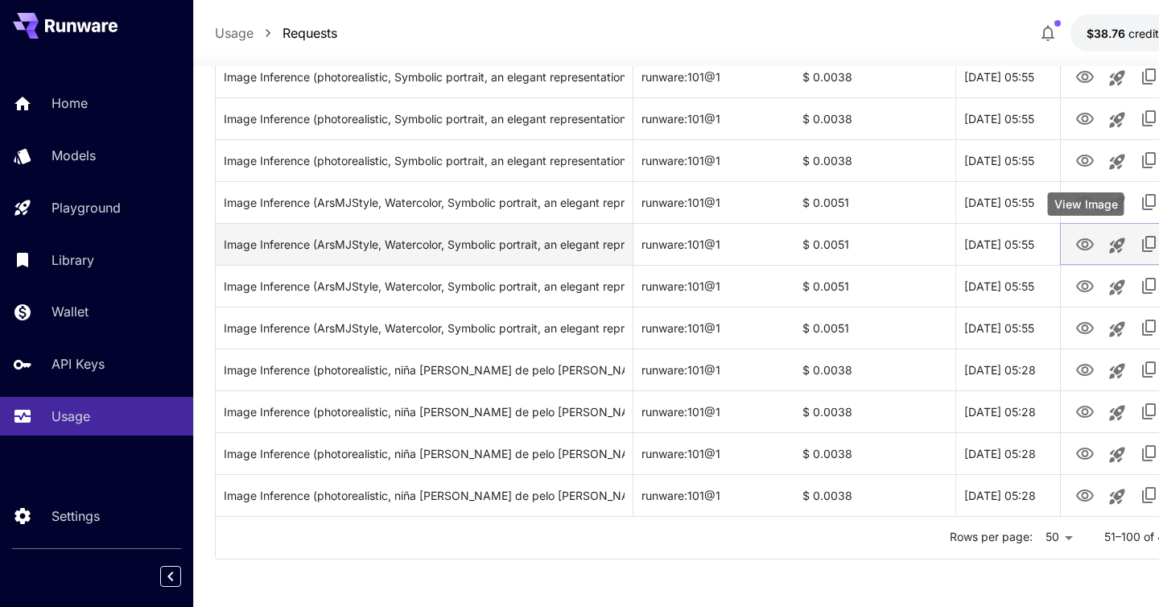
click at [1087, 239] on icon "View Image" at bounding box center [1085, 244] width 18 height 12
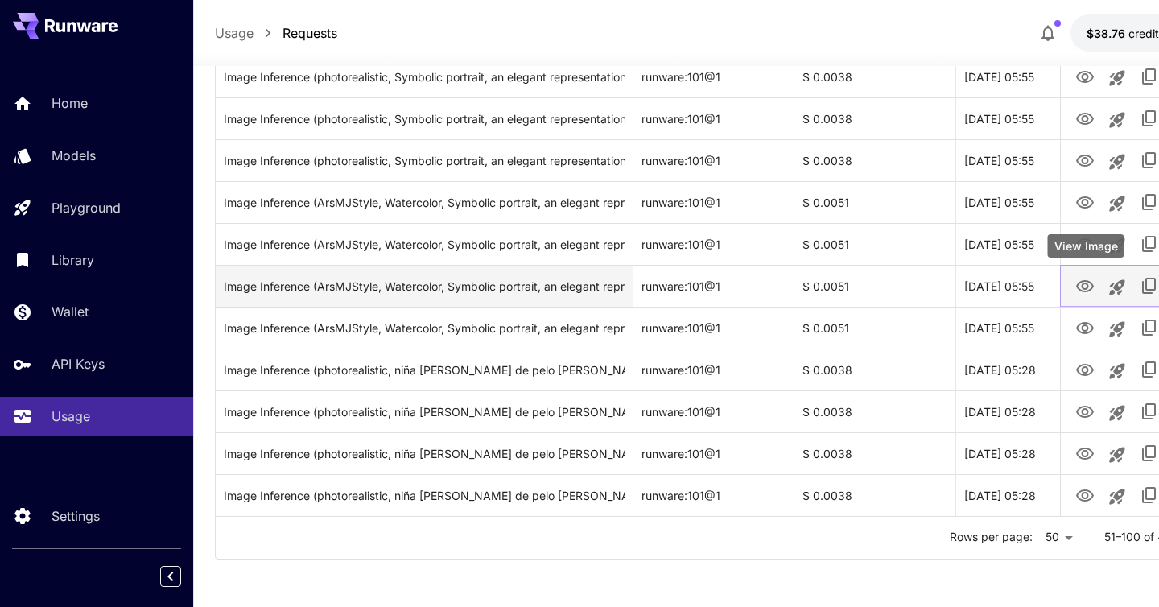
click at [1084, 281] on icon "View Image" at bounding box center [1084, 286] width 19 height 19
